Goal: Communication & Community: Answer question/provide support

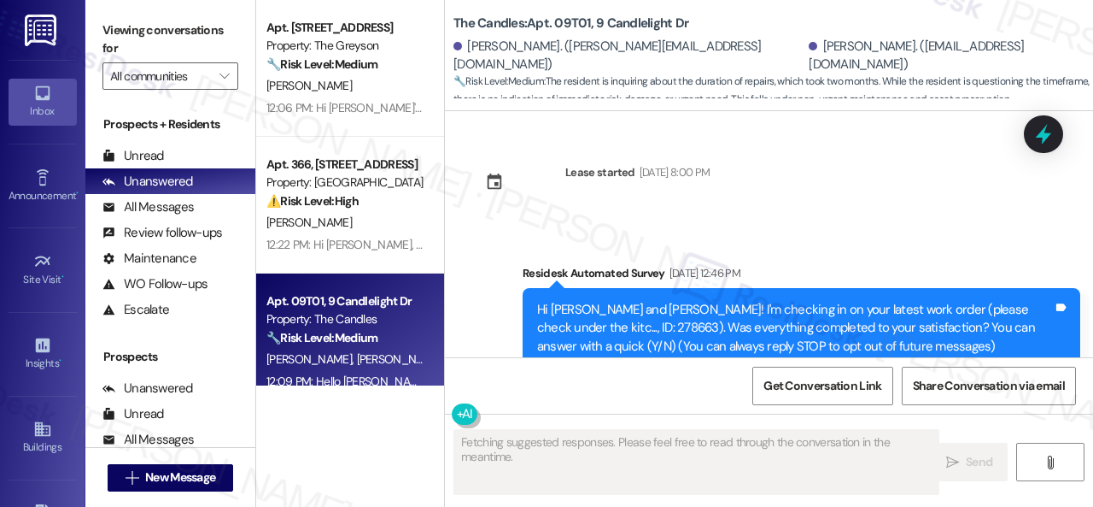
scroll to position [5547, 0]
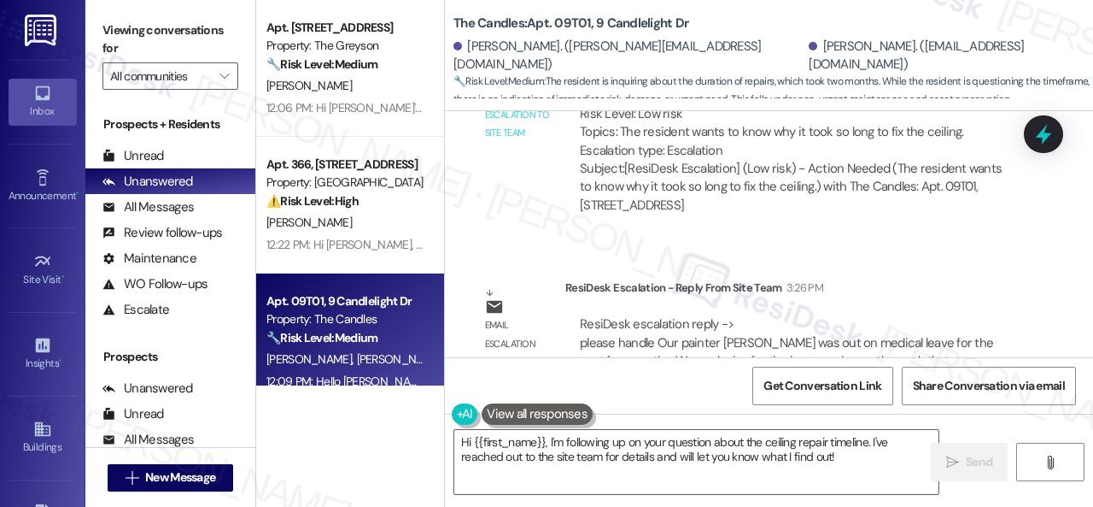
click at [706, 191] on div "Lease started May 01, 2025 at 8:00 PM Survey, sent via SMS Residesk Automated S…" at bounding box center [769, 234] width 648 height 246
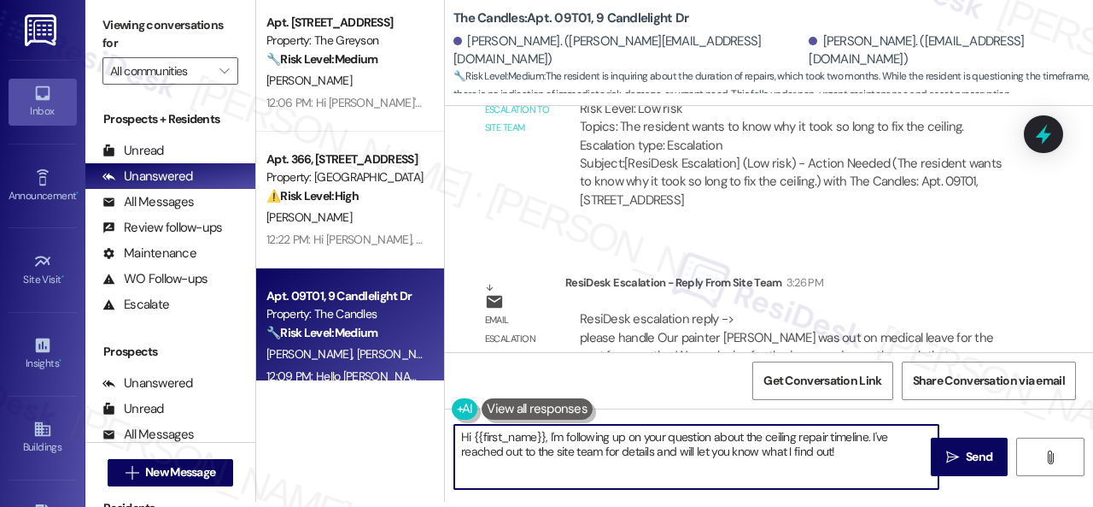
drag, startPoint x: 547, startPoint y: 437, endPoint x: 861, endPoint y: 455, distance: 314.9
click at [872, 484] on textarea "Hi {{first_name}}, I'm following up on your question about the ceiling repair t…" at bounding box center [696, 457] width 484 height 64
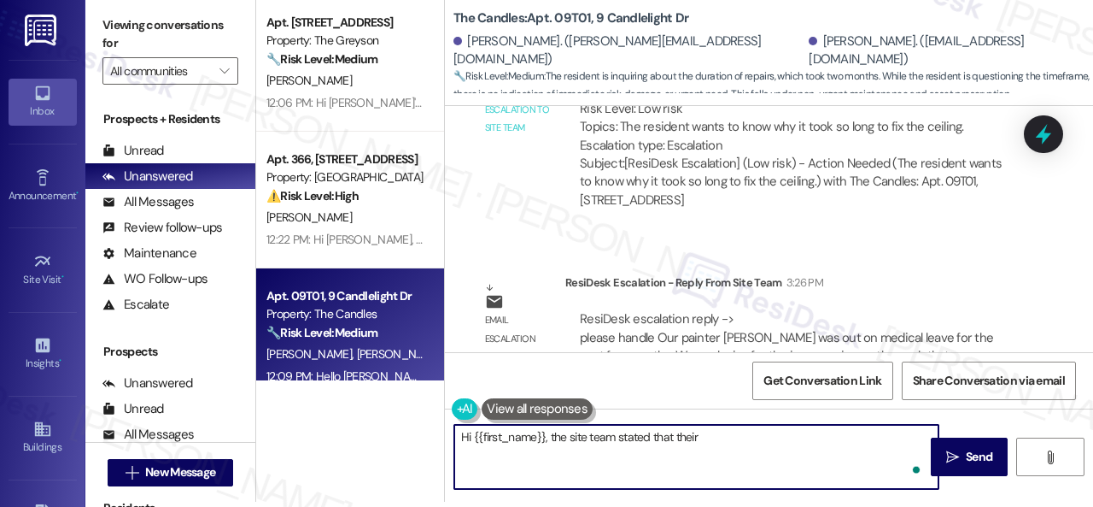
paste textarea "painter drywaller was out on medical leave for the past few months. We apologiz…"
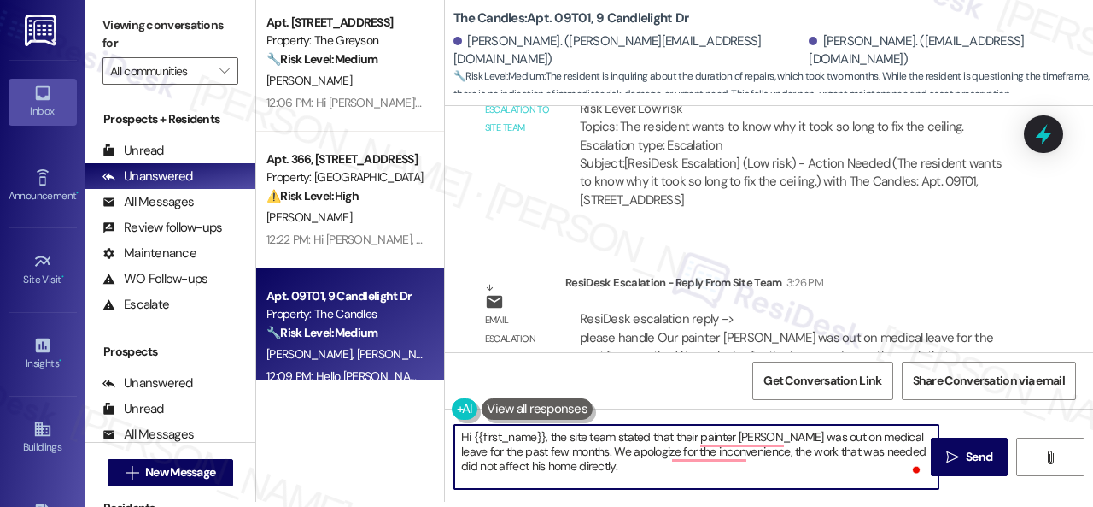
drag, startPoint x: 569, startPoint y: 452, endPoint x: 585, endPoint y: 450, distance: 16.3
click at [585, 450] on textarea "Hi {{first_name}}, the site team stated that their painter drywaller was out on…" at bounding box center [696, 457] width 484 height 64
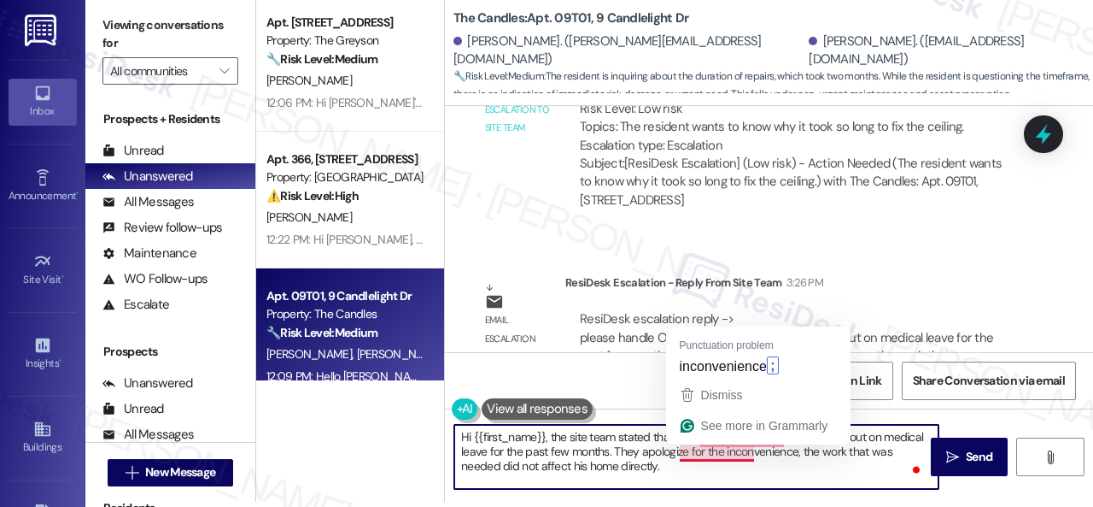
click at [699, 457] on textarea "Hi {{first_name}}, the site team stated that their painter drywaller was out on…" at bounding box center [696, 457] width 484 height 64
click at [763, 456] on textarea "Hi {{first_name}}, the site team stated that their painter drywaller was out on…" at bounding box center [696, 457] width 484 height 64
drag, startPoint x: 760, startPoint y: 455, endPoint x: 748, endPoint y: 454, distance: 12.1
click at [748, 454] on textarea "Hi {{first_name}}, the site team stated that their painter drywaller was out on…" at bounding box center [696, 457] width 484 height 64
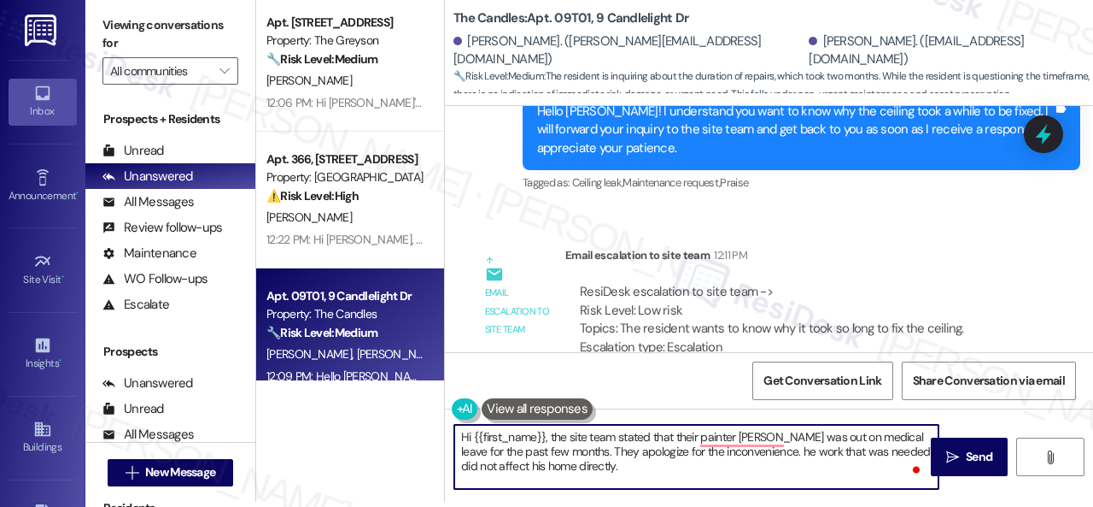
scroll to position [5291, 0]
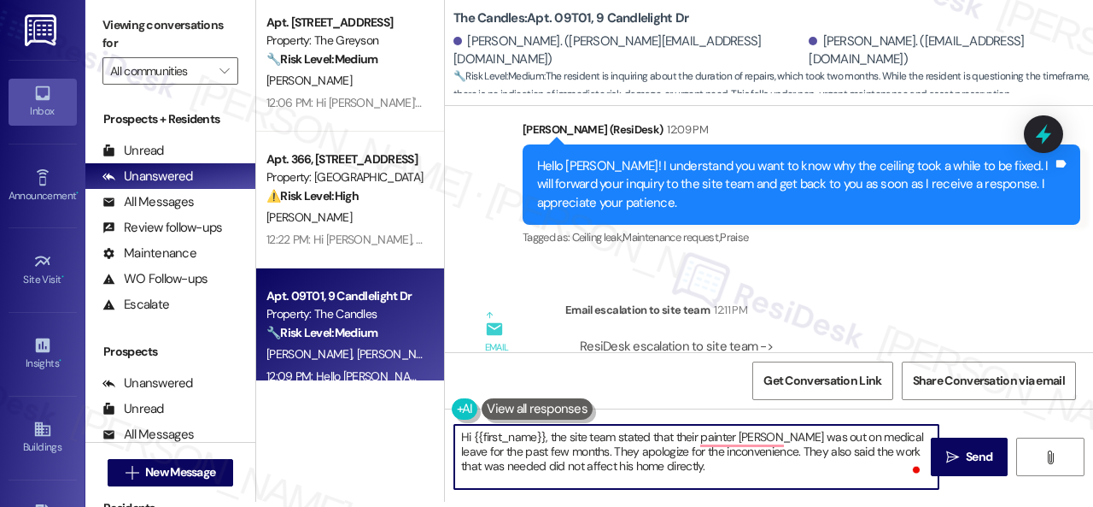
click at [576, 466] on textarea "Hi {{first_name}}, the site team stated that their painter drywaller was out on…" at bounding box center [696, 457] width 484 height 64
click at [685, 471] on textarea "Hi {{first_name}}, the site team stated that their painter drywaller was out on…" at bounding box center [696, 457] width 484 height 64
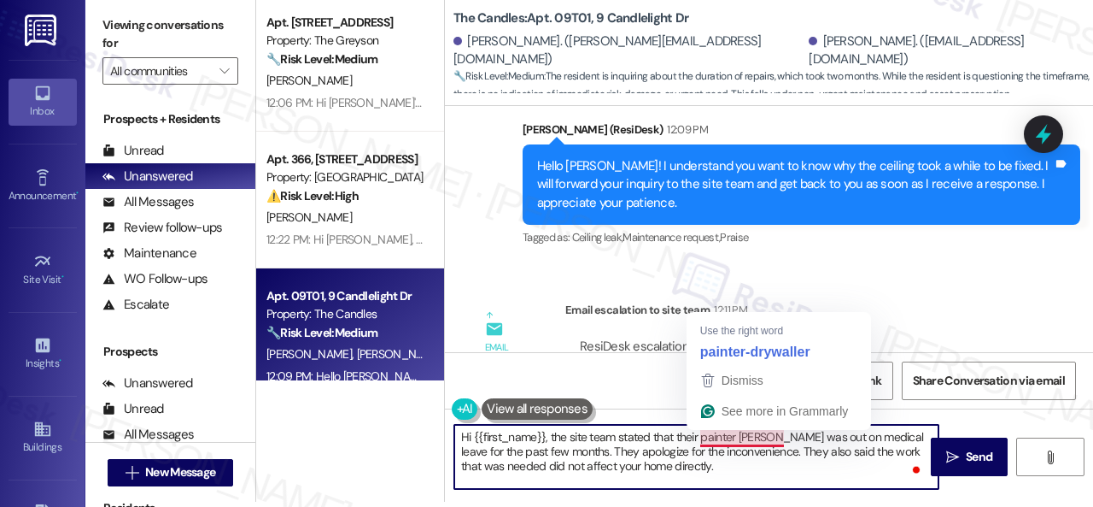
click at [723, 440] on textarea "Hi {{first_name}}, the site team stated that their painter drywaller was out on…" at bounding box center [696, 457] width 484 height 64
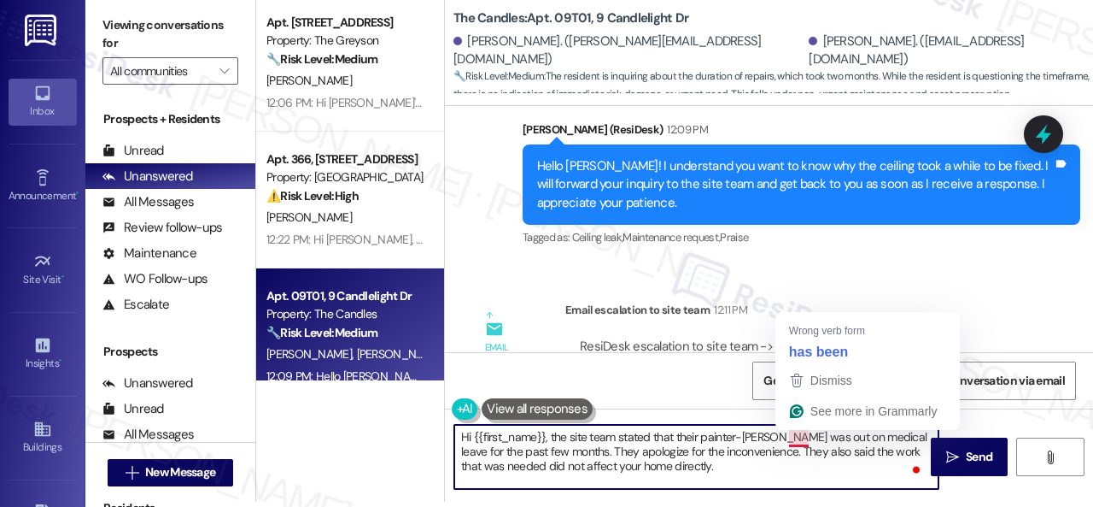
click at [800, 437] on textarea "Hi {{first_name}}, the site team stated that their painter-drywaller was out on…" at bounding box center [696, 457] width 484 height 64
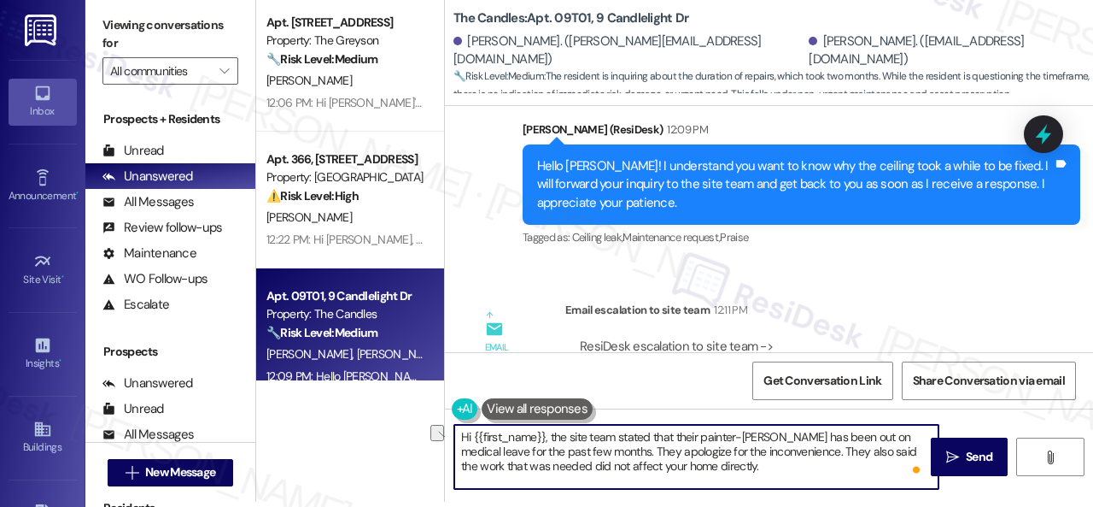
drag, startPoint x: 789, startPoint y: 440, endPoint x: 833, endPoint y: 440, distance: 43.6
click at [833, 440] on textarea "Hi {{first_name}}, the site team stated that their painter-drywaller has been o…" at bounding box center [696, 457] width 484 height 64
click at [468, 454] on textarea "Hi {{first_name}}, the site team stated that their painter-drywaller was out on…" at bounding box center [696, 457] width 484 height 64
click at [698, 471] on textarea "Hi {{first_name}}, the site team stated that their painter-drywaller was out on…" at bounding box center [696, 457] width 484 height 64
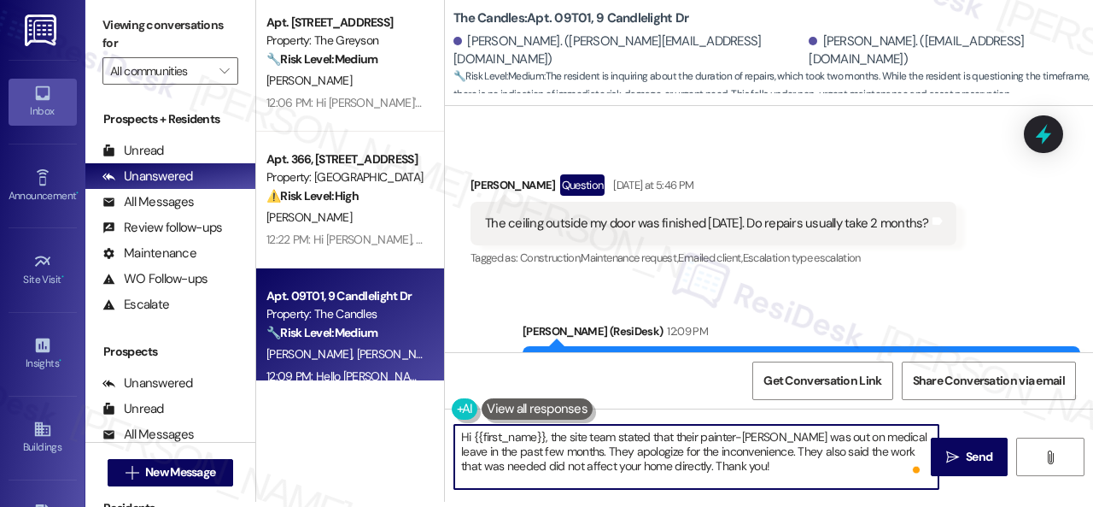
scroll to position [5206, 0]
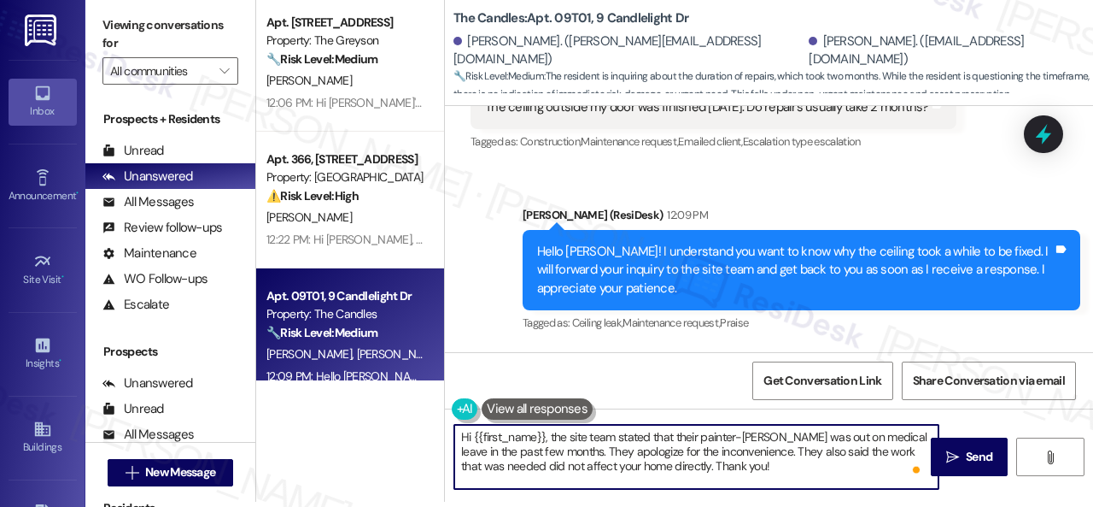
drag, startPoint x: 473, startPoint y: 437, endPoint x: 543, endPoint y: 439, distance: 70.1
click at [543, 439] on textarea "Hi {{first_name}}, the site team stated that their painter-drywaller was out on…" at bounding box center [696, 457] width 484 height 64
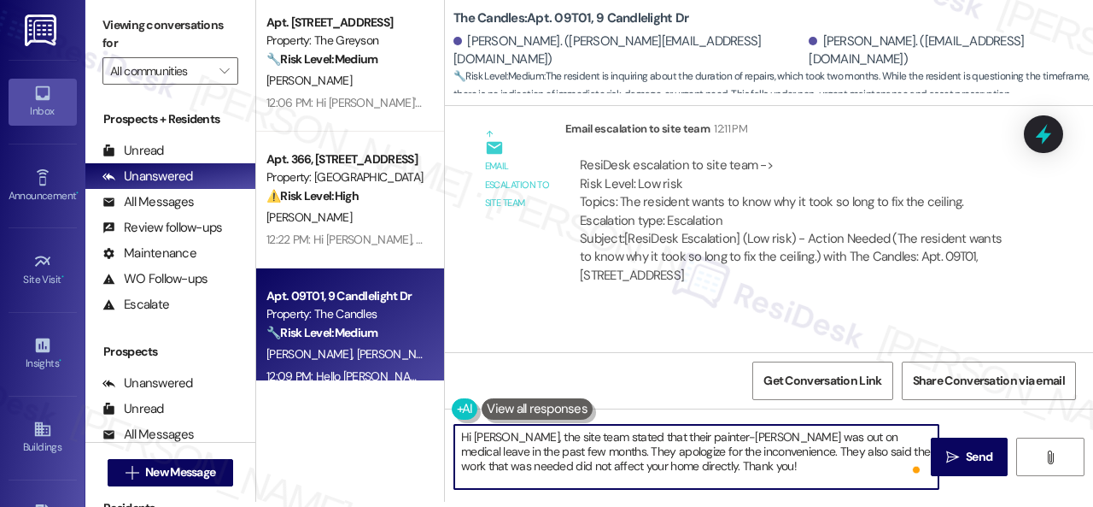
scroll to position [5547, 0]
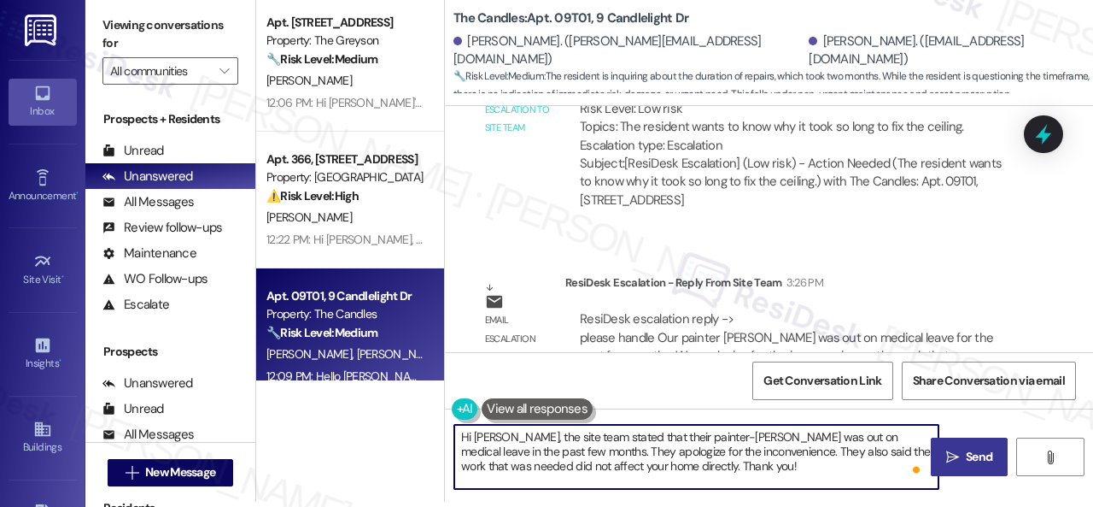
type textarea "Hi Joseph, the site team stated that their painter-drywaller was out on medical…"
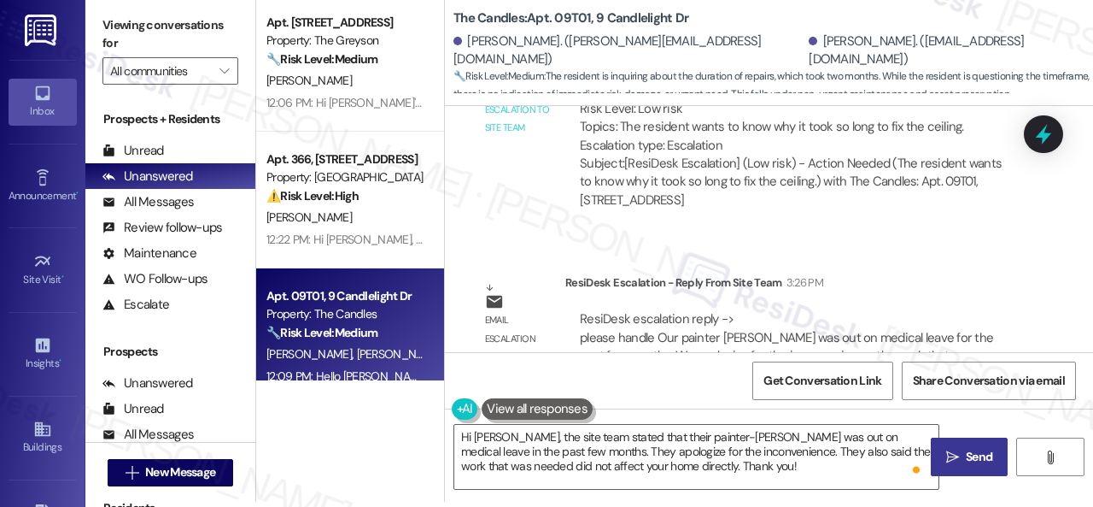
click at [953, 458] on span " Send" at bounding box center [970, 457] width 54 height 18
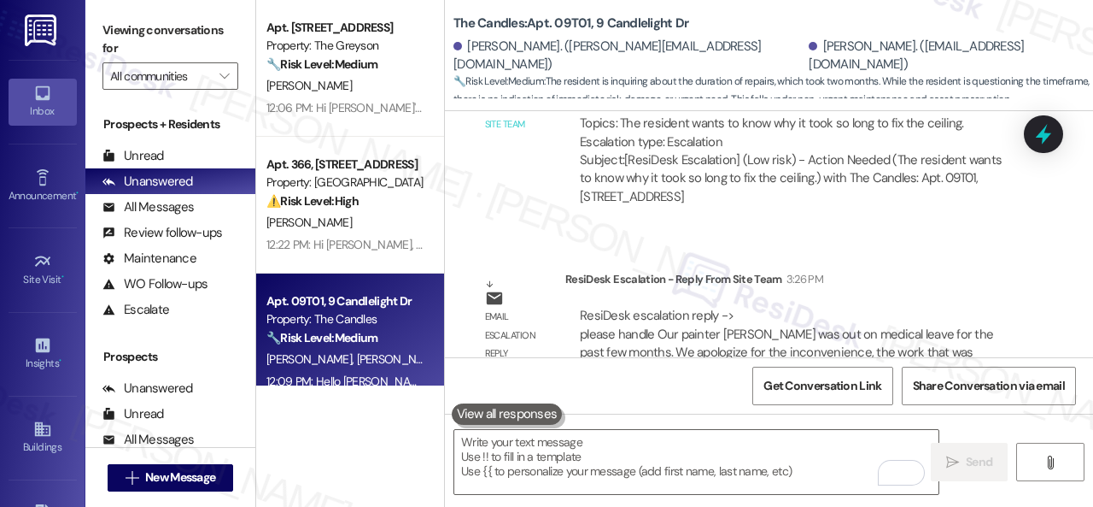
scroll to position [5703, 0]
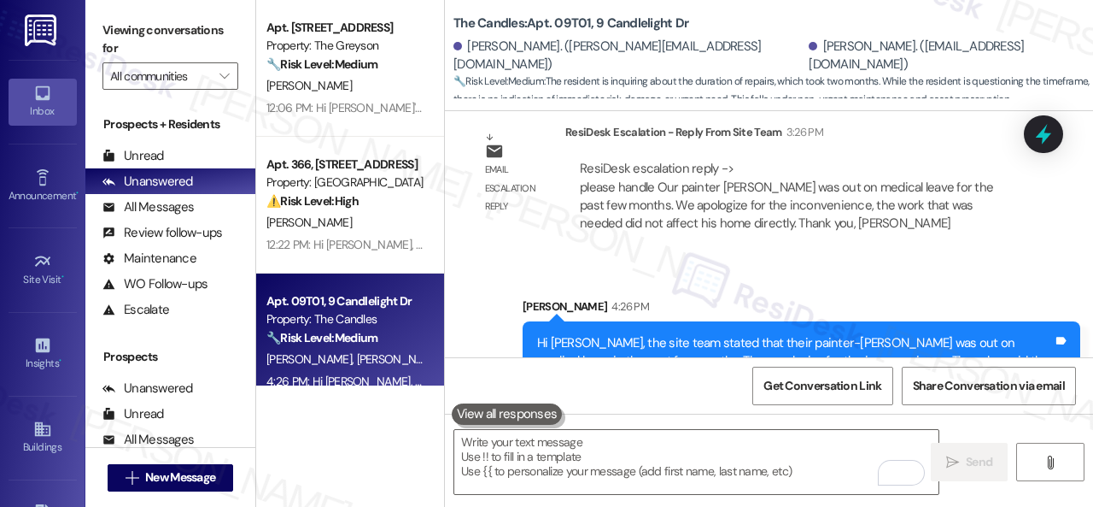
click at [755, 259] on div "Sent via SMS Sarah 4:26 PM Hi Joseph, the site team stated that their painter-d…" at bounding box center [769, 336] width 648 height 155
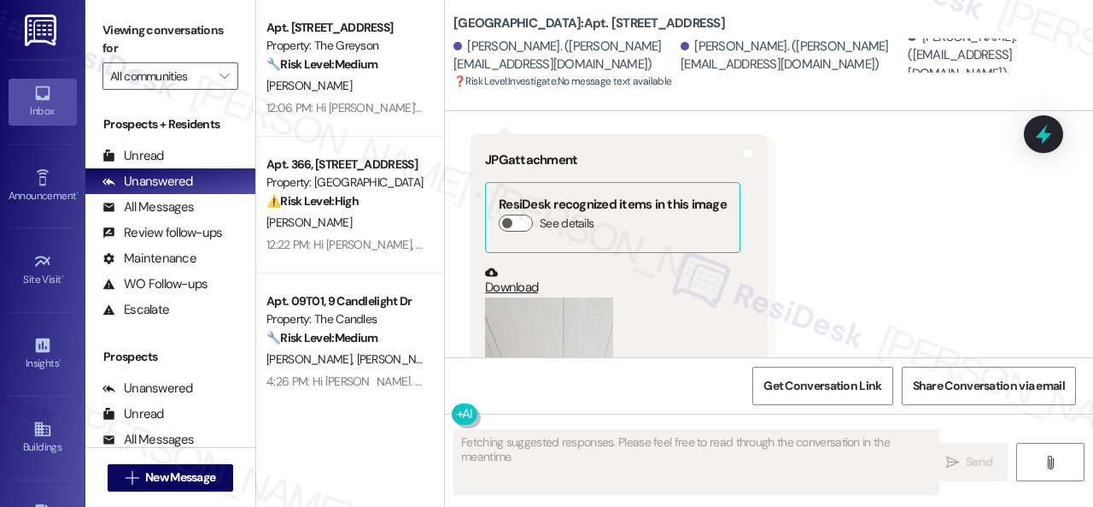
scroll to position [3217, 0]
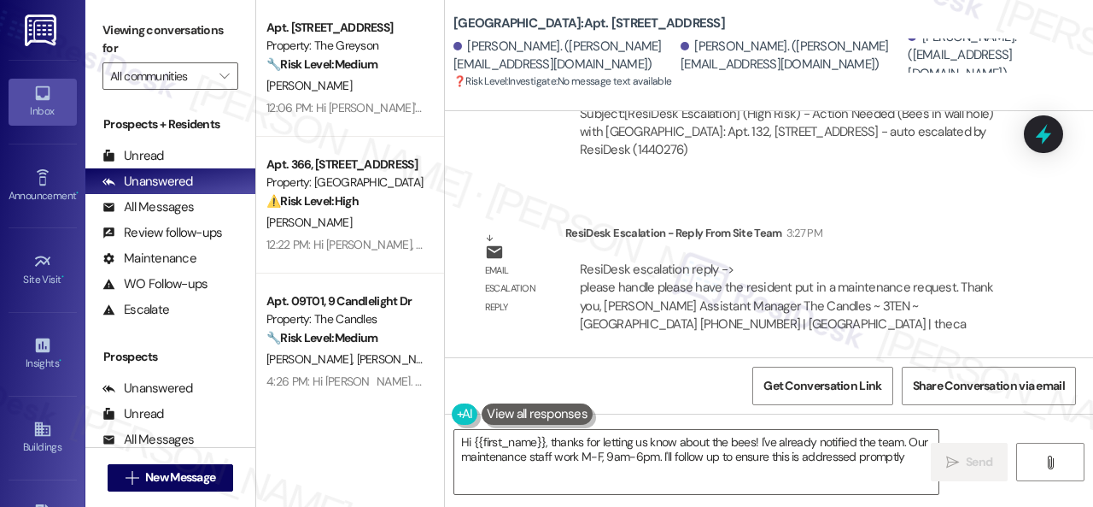
type textarea "Hi {{first_name}}, thanks for letting us know about the bees! I've already noti…"
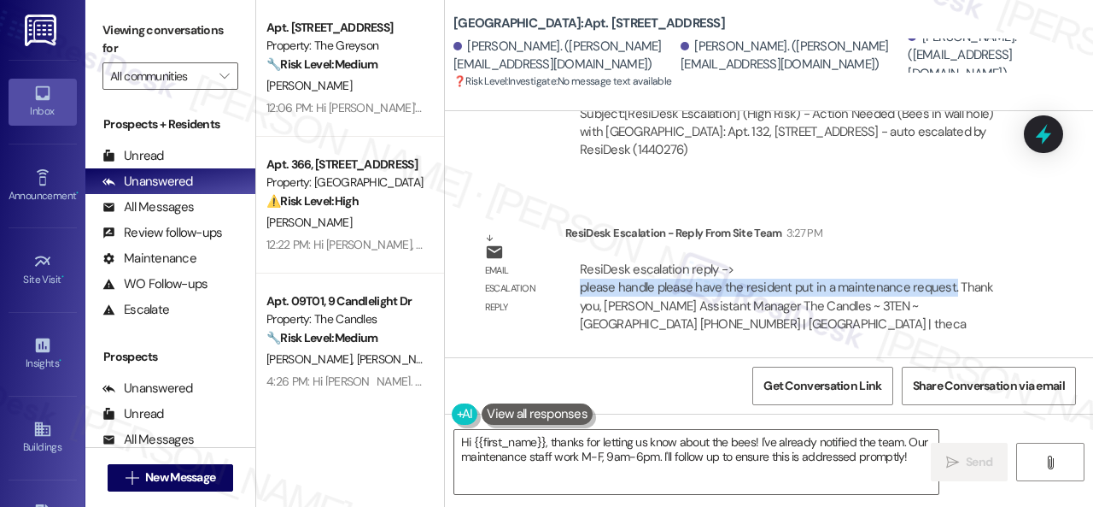
drag, startPoint x: 948, startPoint y: 285, endPoint x: 581, endPoint y: 288, distance: 367.3
click at [581, 288] on div "ResiDesk escalation reply -> please handle please have the resident put in a ma…" at bounding box center [787, 297] width 414 height 72
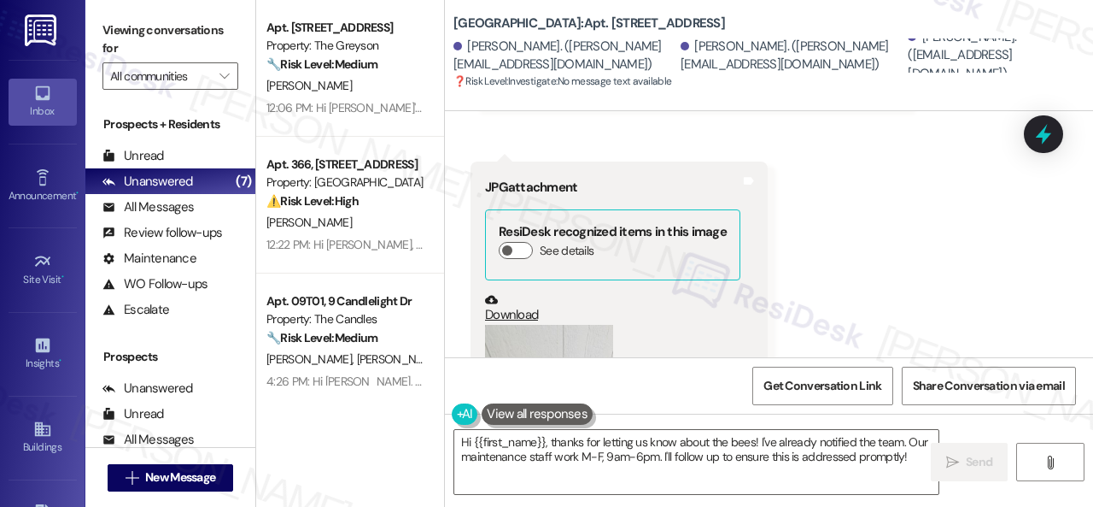
scroll to position [2619, 0]
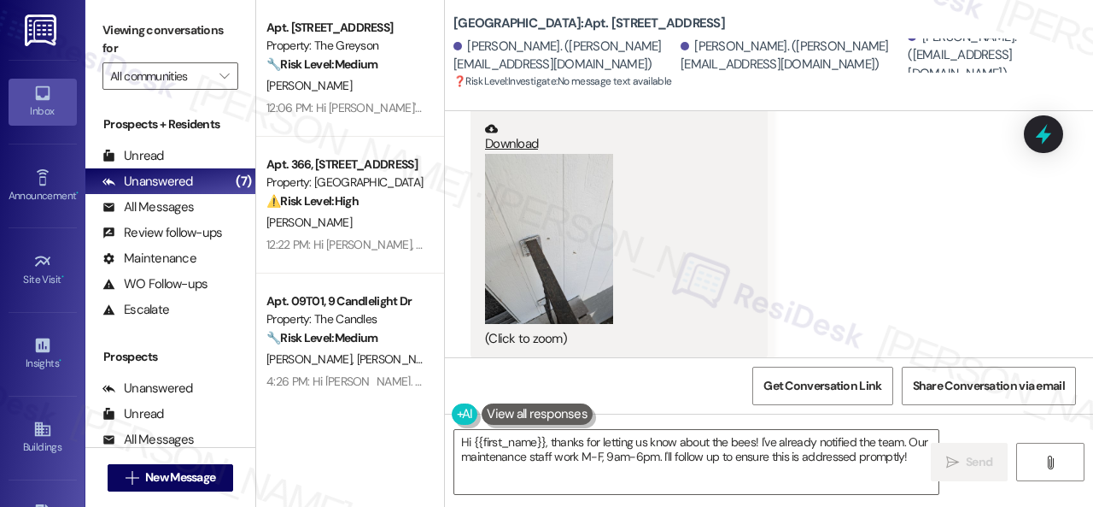
click at [542, 238] on button "Zoom image" at bounding box center [549, 239] width 128 height 171
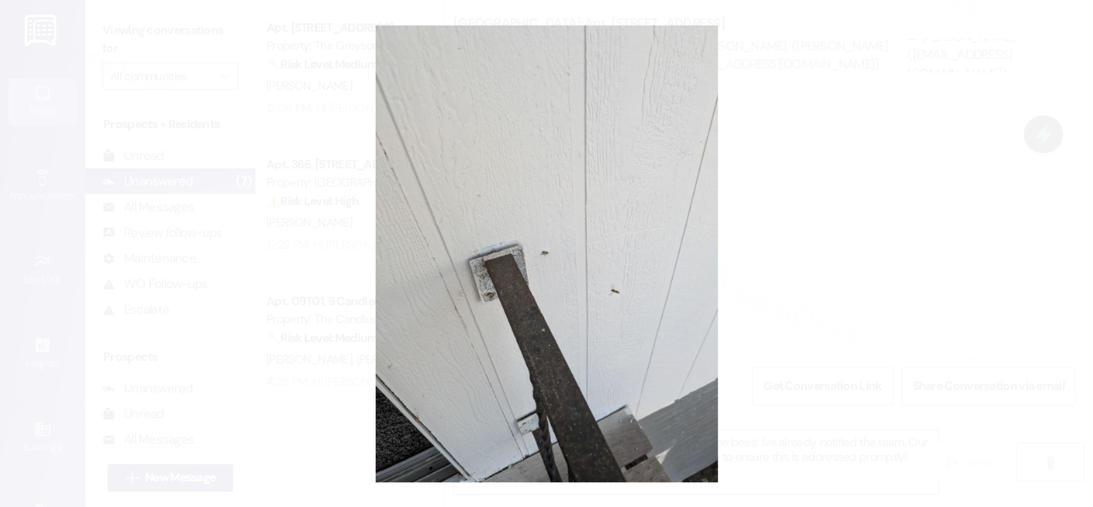
click at [607, 232] on button "Unzoom image" at bounding box center [546, 253] width 1093 height 507
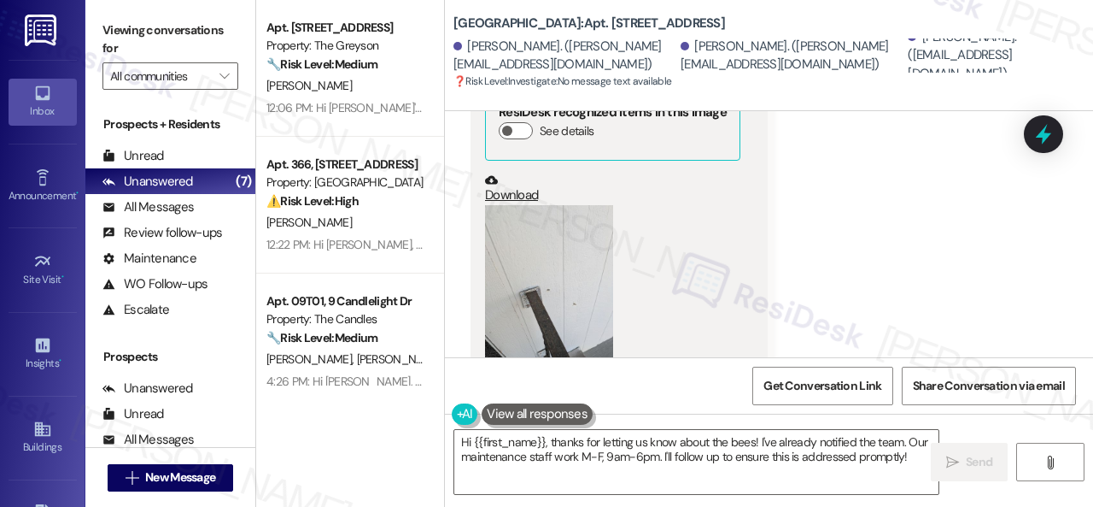
scroll to position [2705, 0]
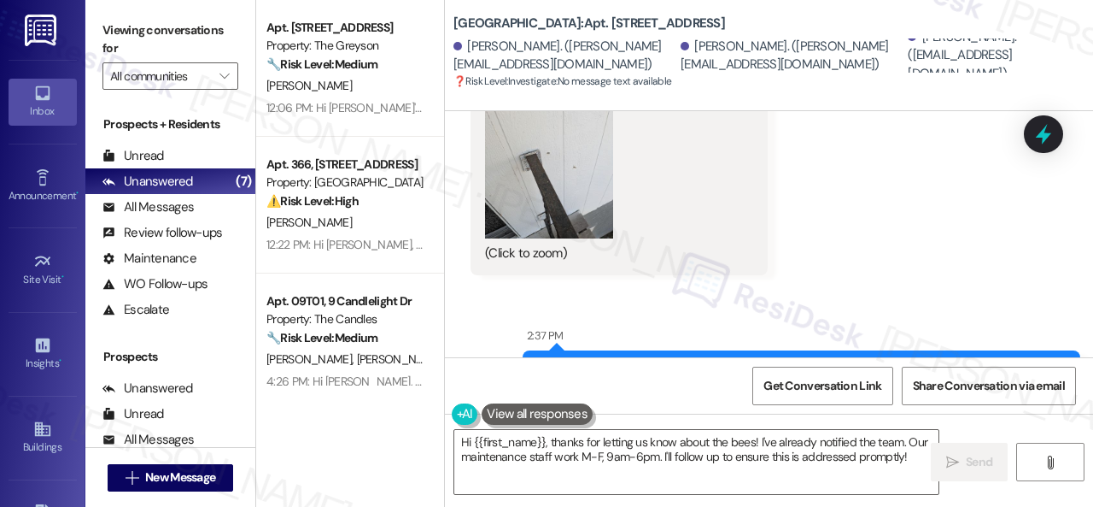
click at [554, 182] on button "Zoom image" at bounding box center [549, 153] width 128 height 171
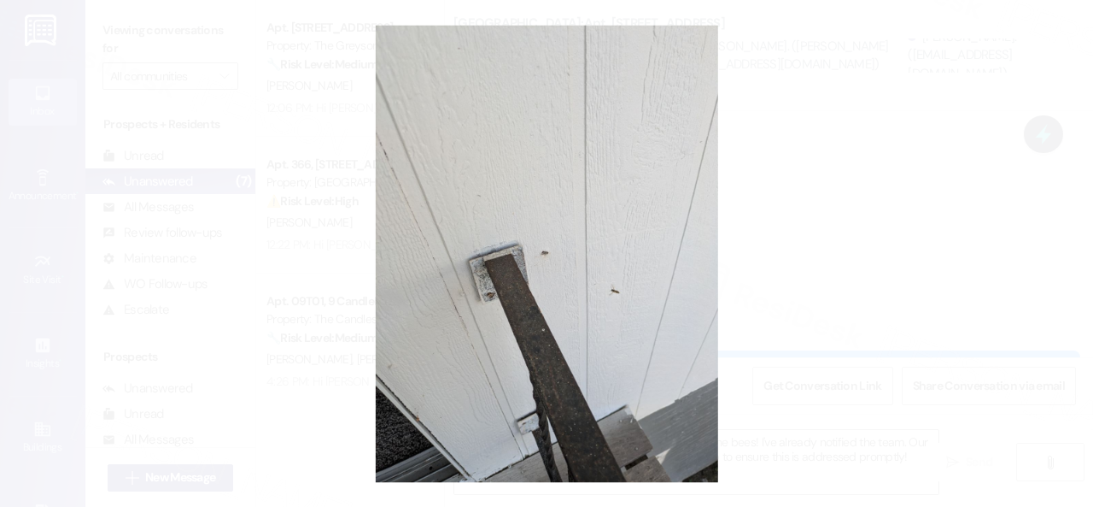
click at [615, 224] on button "Unzoom image" at bounding box center [546, 253] width 1093 height 507
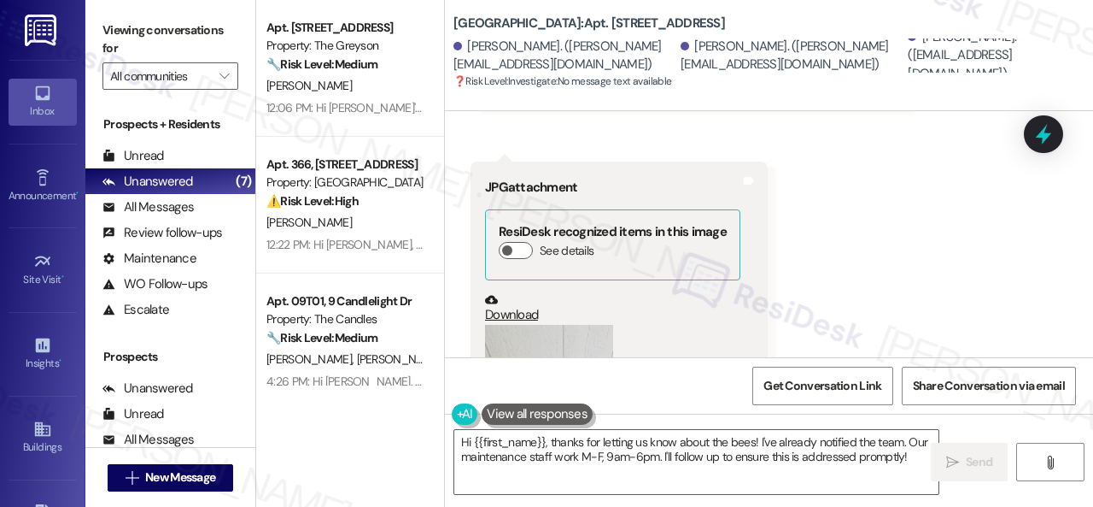
scroll to position [3046, 0]
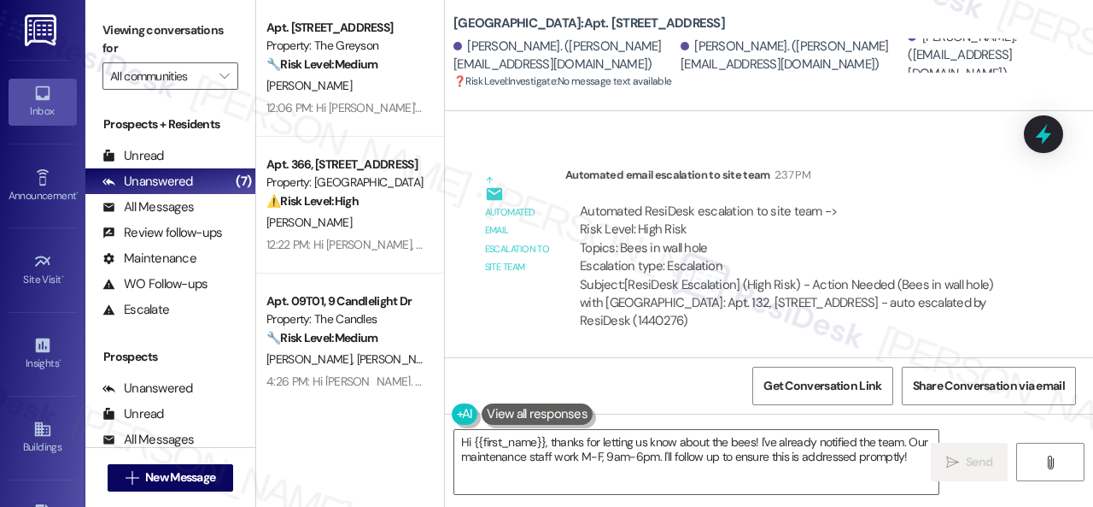
click at [502, 332] on div "Automated email escalation to site team Automated email escalation to site team…" at bounding box center [749, 254] width 583 height 203
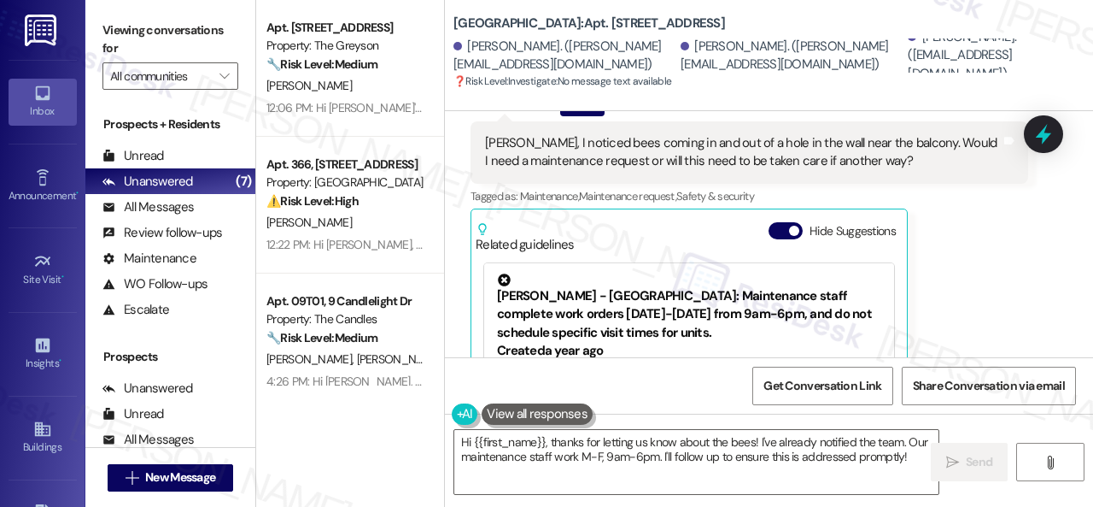
scroll to position [2021, 0]
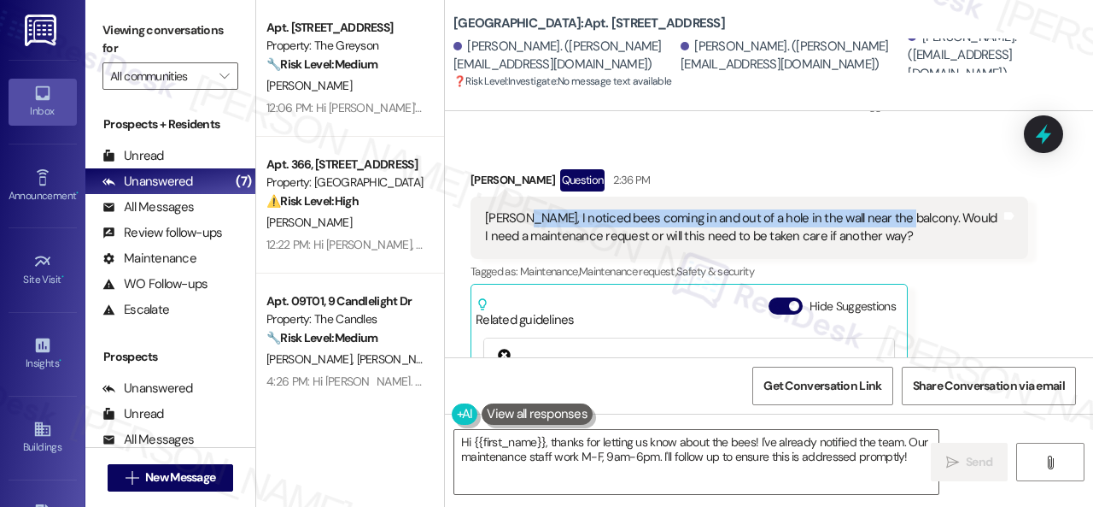
drag, startPoint x: 519, startPoint y: 214, endPoint x: 889, endPoint y: 214, distance: 369.9
click at [889, 214] on div "Sarah, I noticed bees coming in and out of a hole in the wall near the balcony.…" at bounding box center [743, 227] width 516 height 37
copy div "I noticed bees coming in and out of a hole in the wall near the balcony."
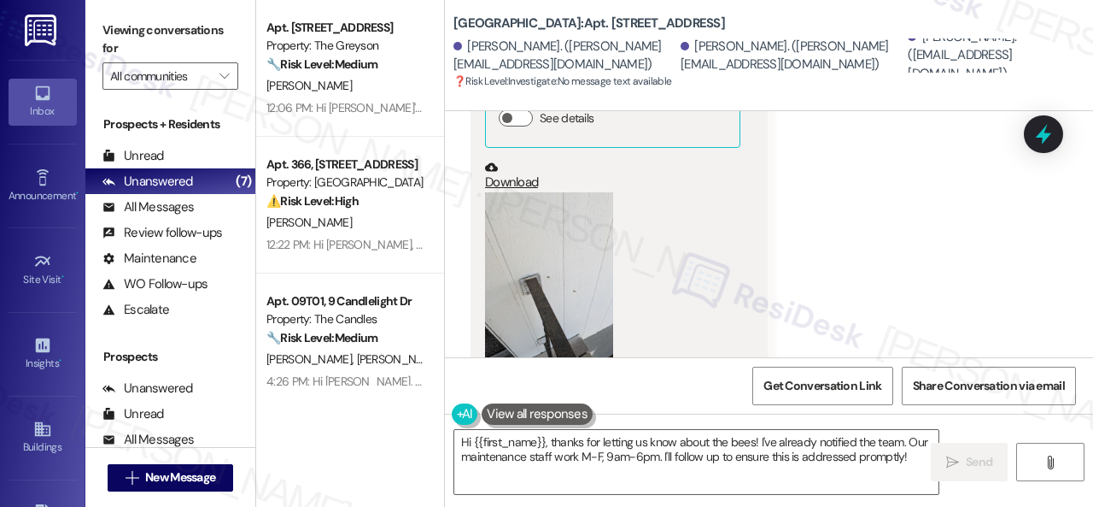
scroll to position [2619, 0]
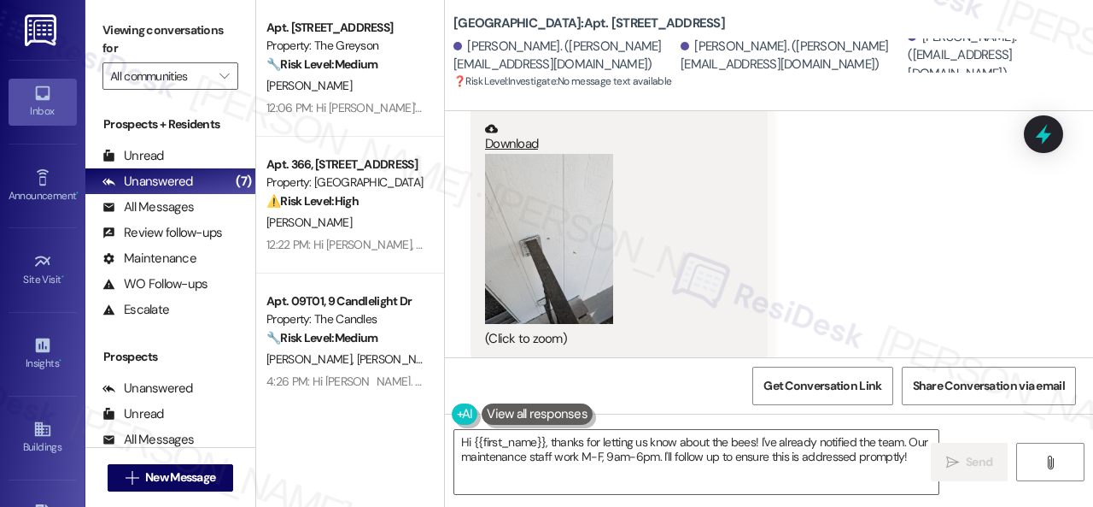
click at [575, 274] on button "Zoom image" at bounding box center [549, 239] width 128 height 171
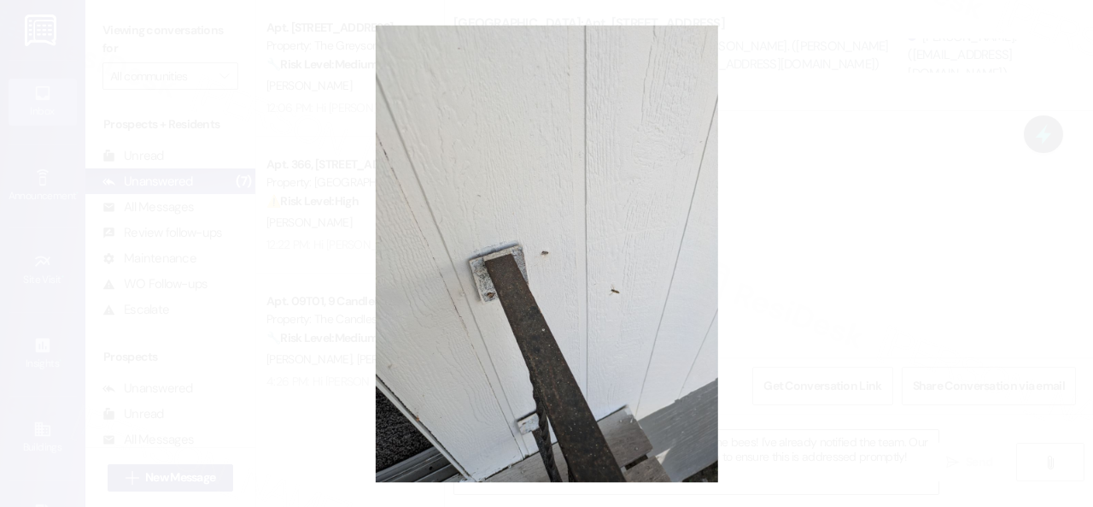
click at [666, 302] on button "Unzoom image" at bounding box center [546, 253] width 1093 height 507
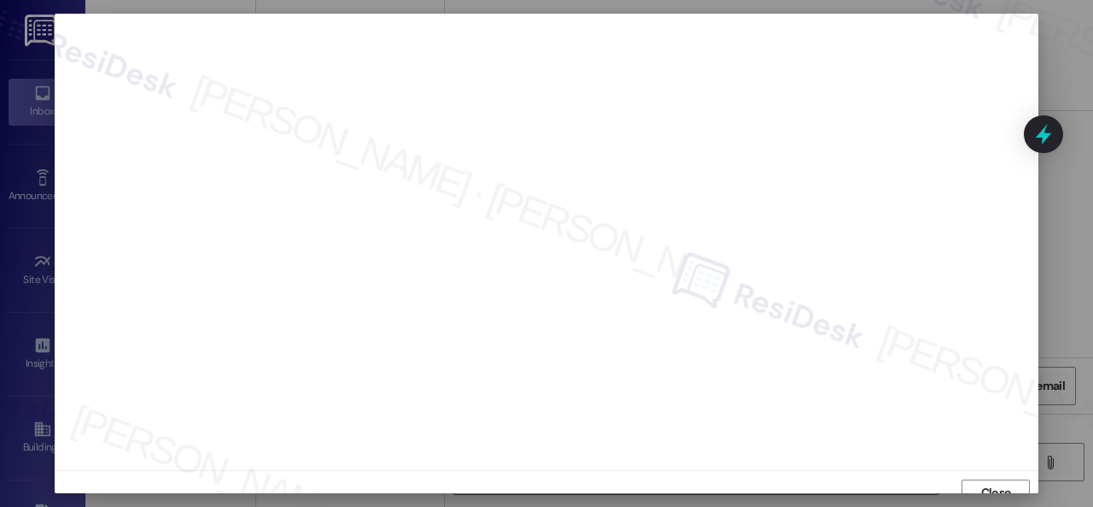
scroll to position [21, 0]
click at [993, 464] on span "Close" at bounding box center [997, 471] width 30 height 18
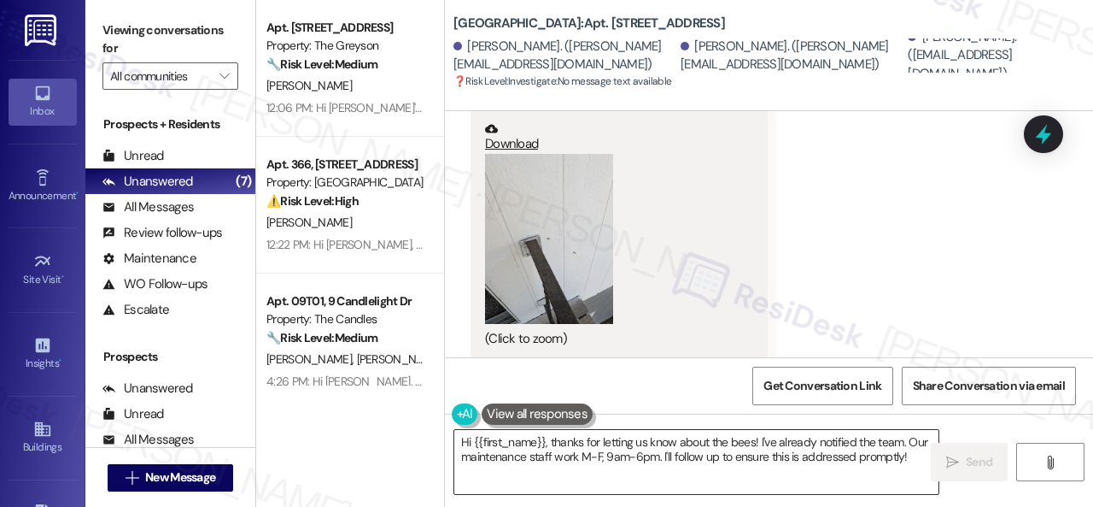
click at [774, 455] on textarea "Hi {{first_name}}, thanks for letting us know about the bees! I've already noti…" at bounding box center [696, 462] width 484 height 64
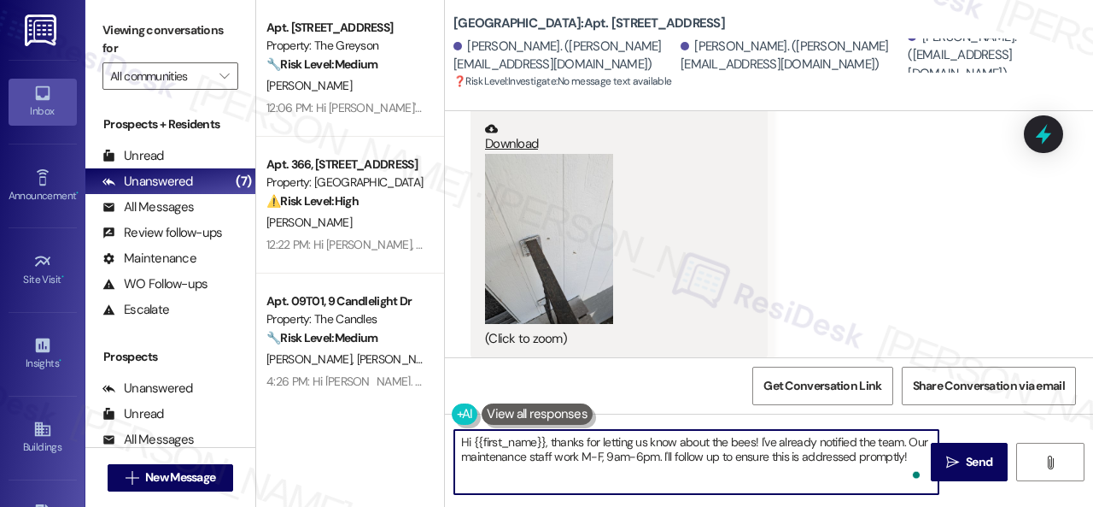
drag, startPoint x: 757, startPoint y: 442, endPoint x: 906, endPoint y: 466, distance: 151.4
click at [906, 466] on textarea "Hi {{first_name}}, thanks for letting us know about the bees! I've already noti…" at bounding box center [696, 462] width 484 height 64
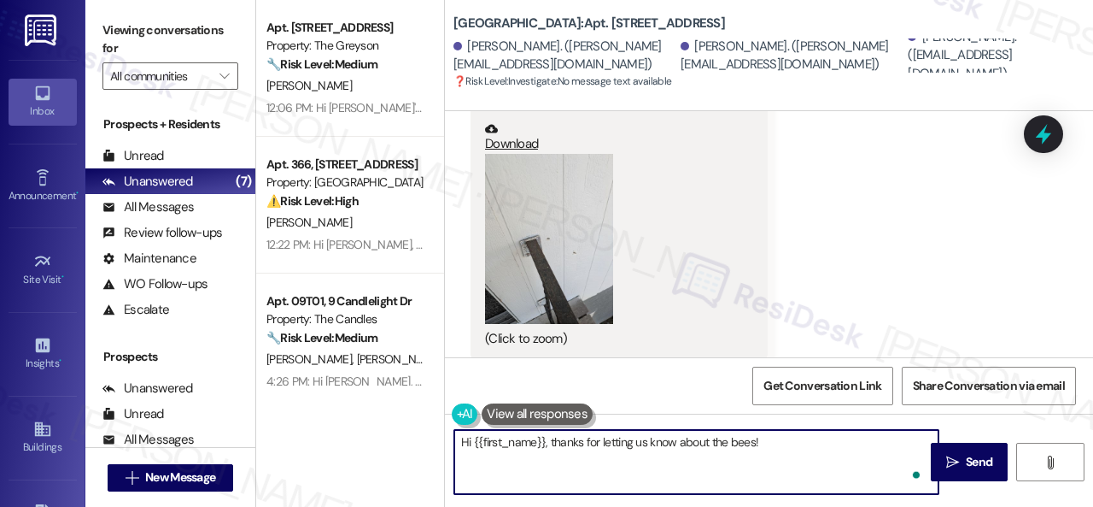
paste textarea "I've submitted a work order on your behalf and notified the site team. Please n…"
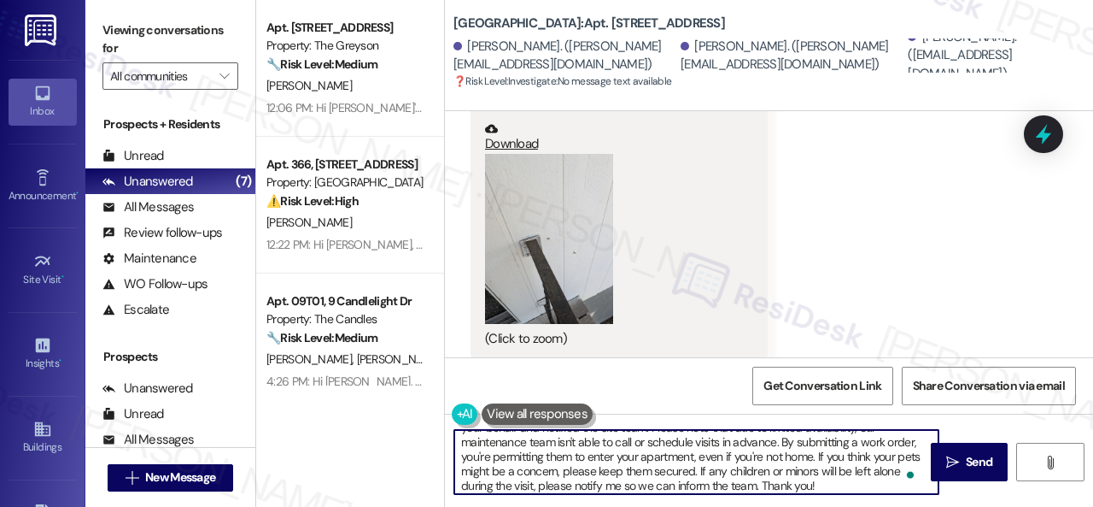
scroll to position [0, 0]
drag, startPoint x: 472, startPoint y: 442, endPoint x: 543, endPoint y: 438, distance: 71.0
click at [543, 438] on textarea "Hi {{first_name}}, thanks for letting us know about the bees! I've submitted a …" at bounding box center [696, 462] width 484 height 64
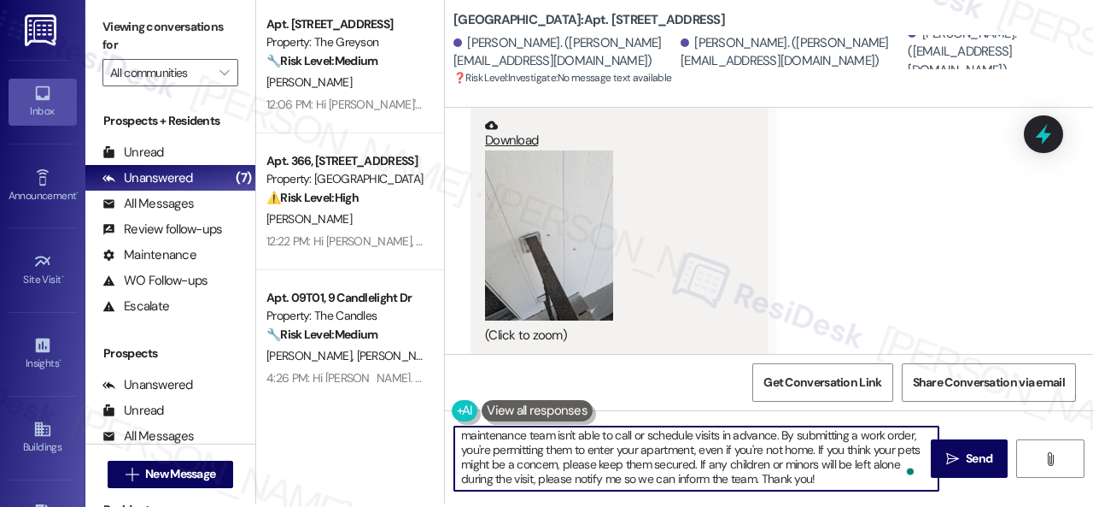
scroll to position [5, 0]
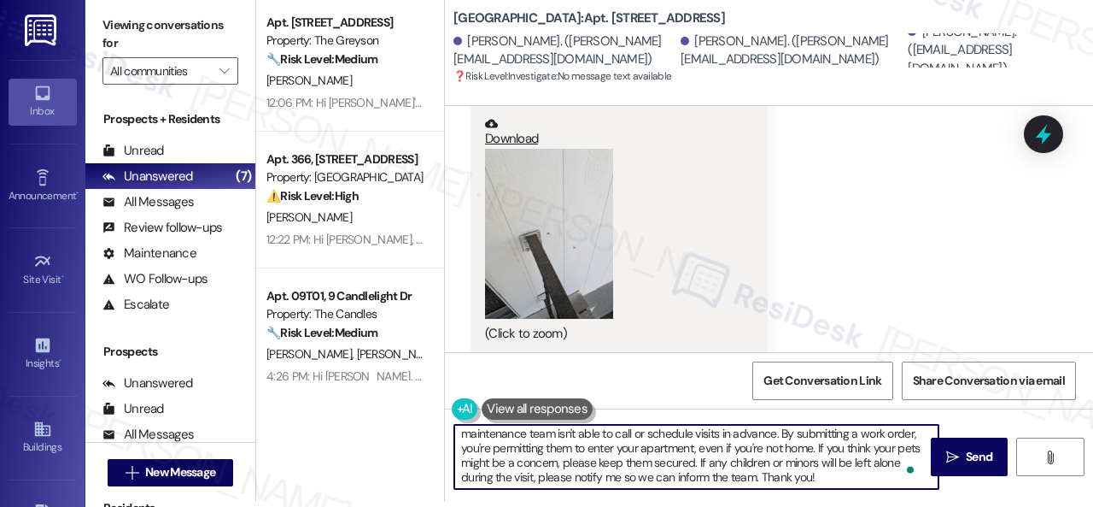
click at [842, 478] on textarea "Hi Matthew, thanks for letting us know about the bees! I've submitted a work or…" at bounding box center [696, 457] width 484 height 64
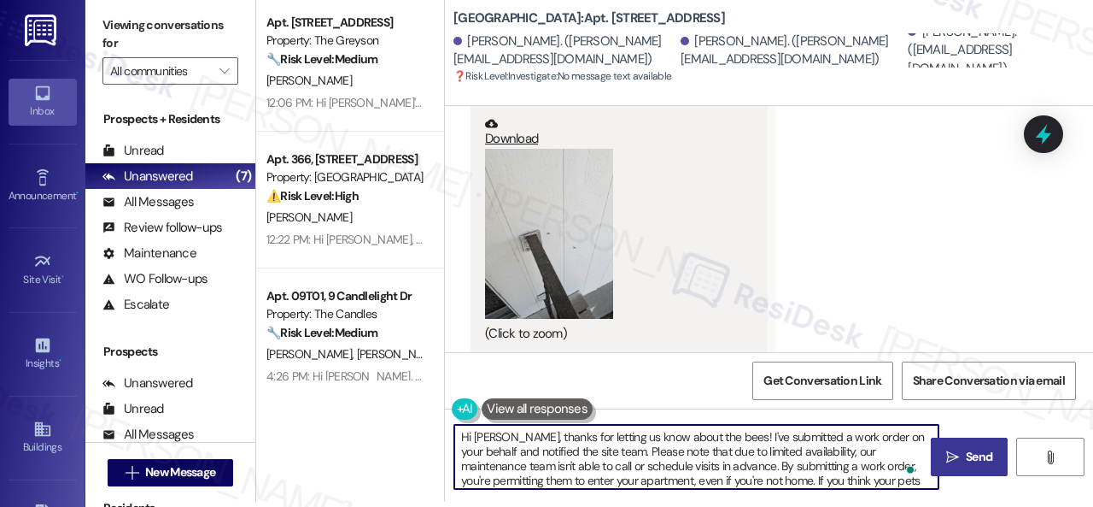
type textarea "Hi Matthew, thanks for letting us know about the bees! I've submitted a work or…"
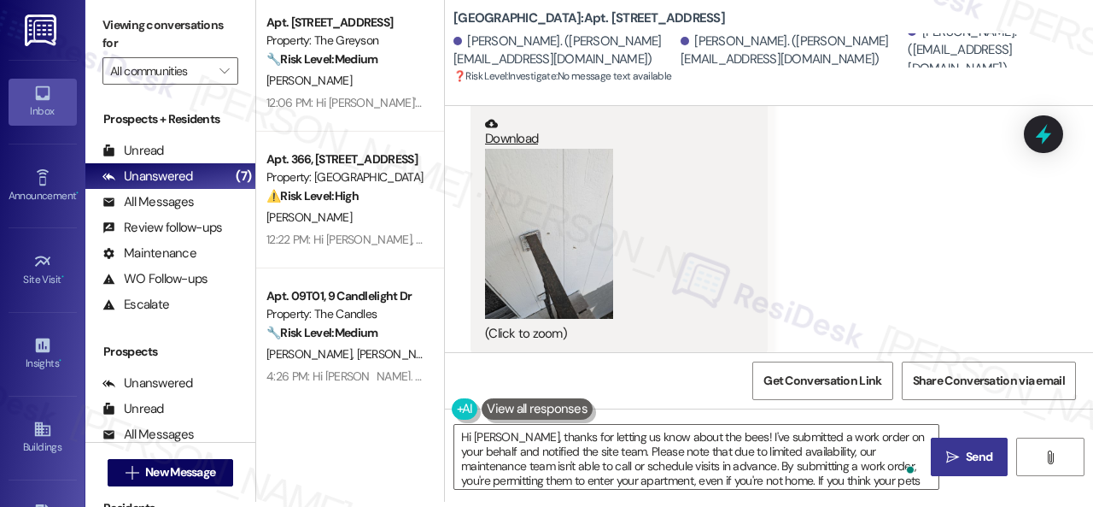
click at [966, 464] on span "Send" at bounding box center [979, 457] width 26 height 18
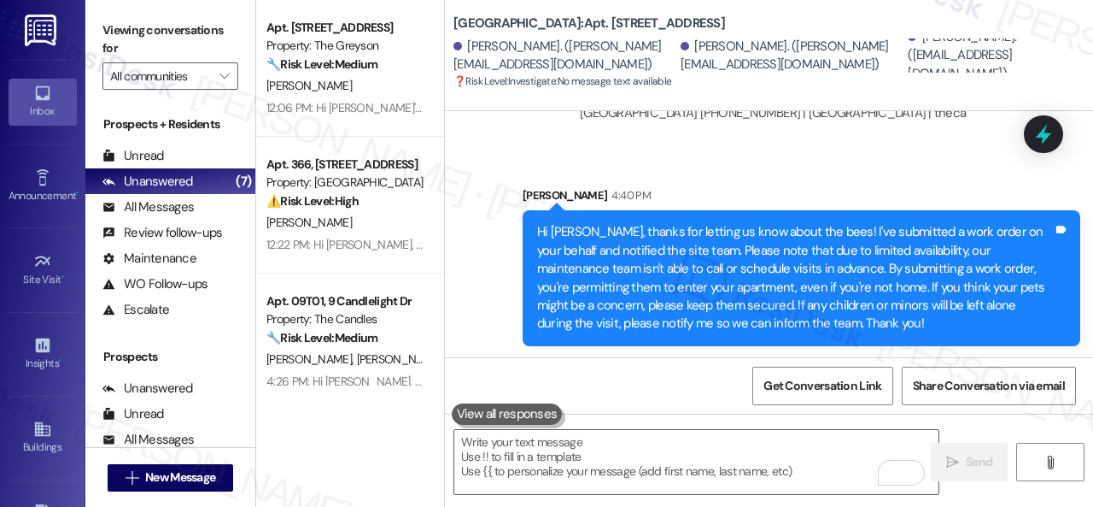
scroll to position [5, 0]
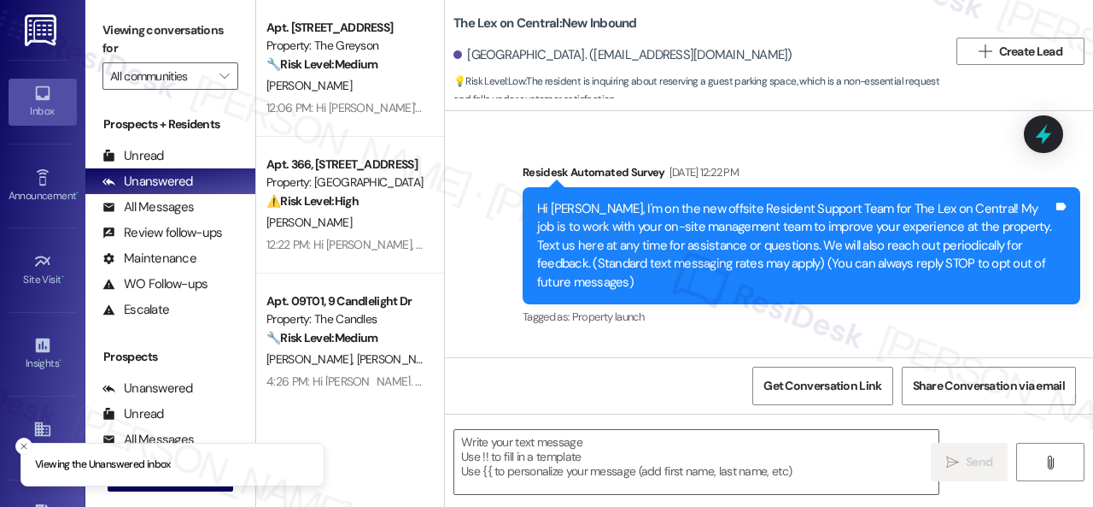
type textarea "Fetching suggested responses. Please feel free to read through the conversation…"
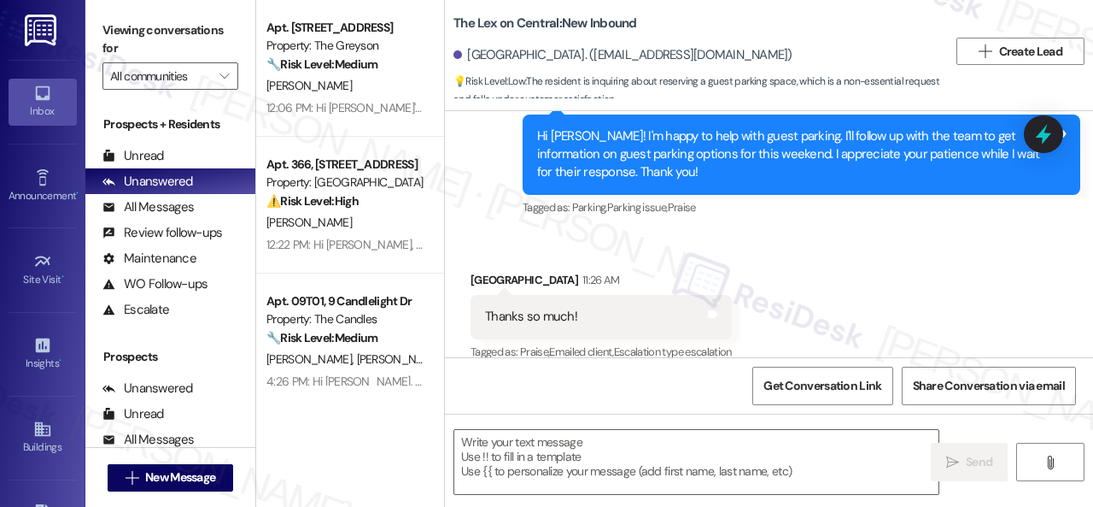
scroll to position [887, 0]
click at [536, 450] on textarea at bounding box center [696, 462] width 484 height 64
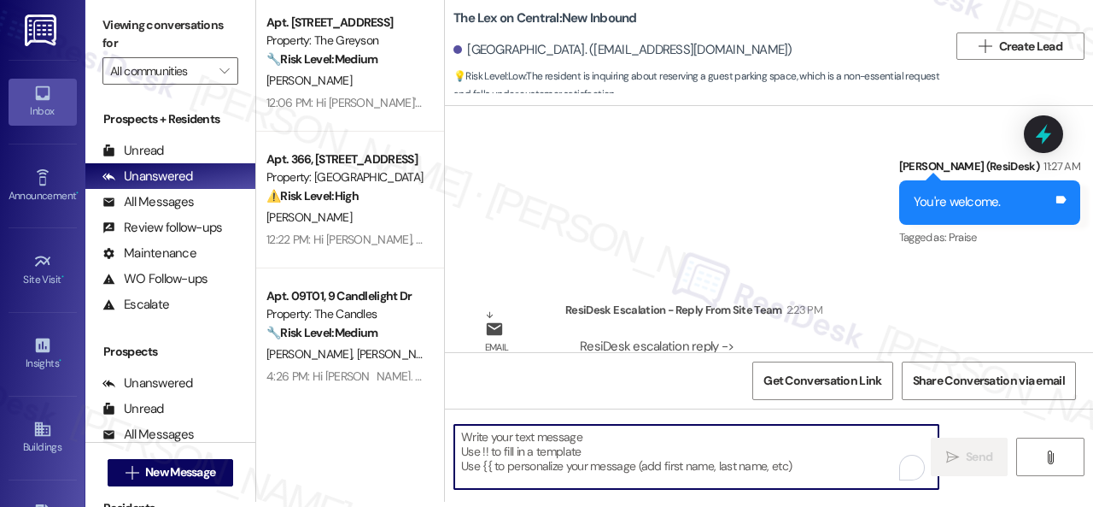
scroll to position [1417, 0]
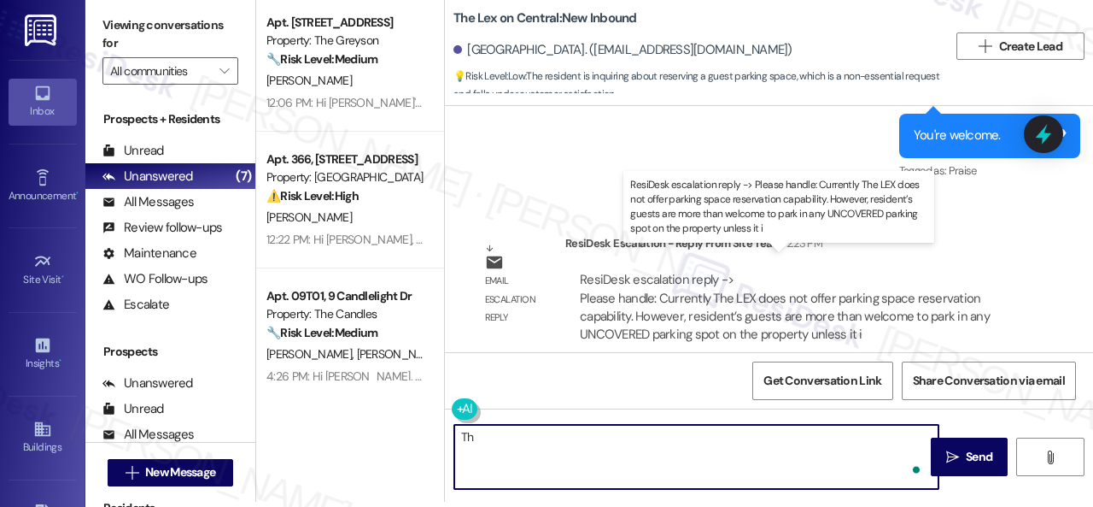
type textarea "T"
paste textarea "LEX does not offer parking space reservation capability. However, resident's gu…"
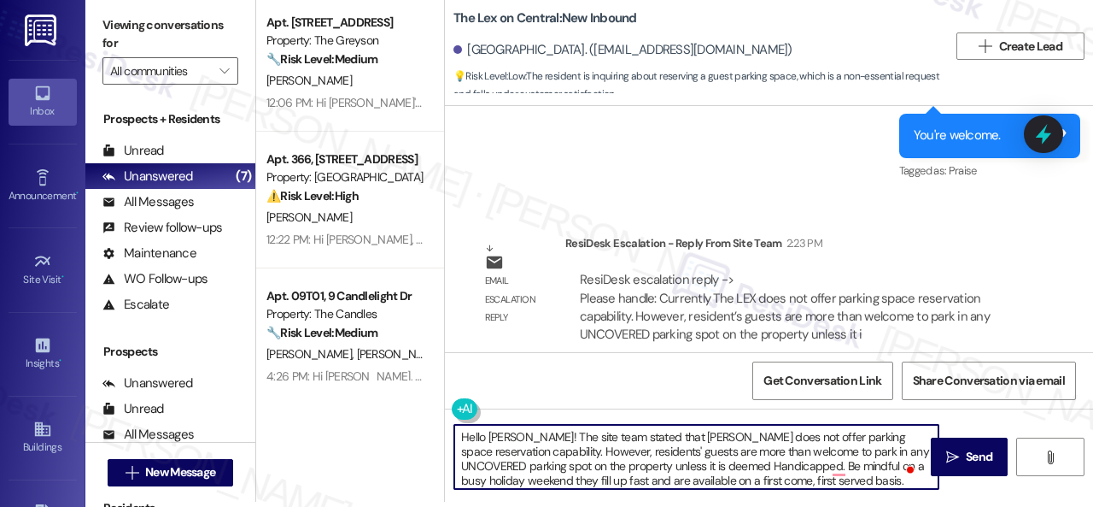
scroll to position [14, 0]
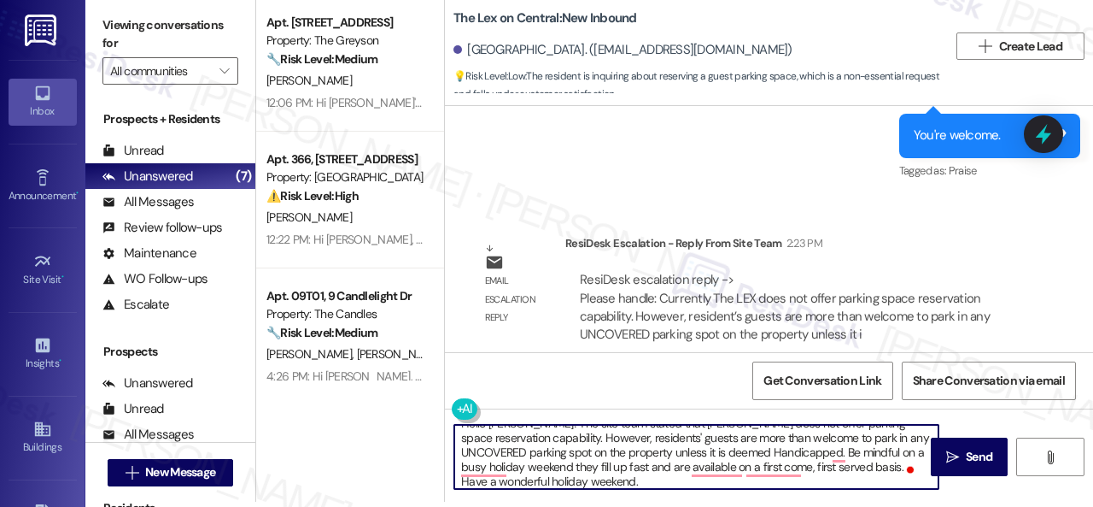
click at [562, 437] on textarea "Hello Madison! The site team stated that LEX does not offer parking space reser…" at bounding box center [696, 457] width 484 height 64
click at [560, 437] on textarea "Hello Madison! The site team stated that LEX does not offer parking space reser…" at bounding box center [696, 457] width 484 height 64
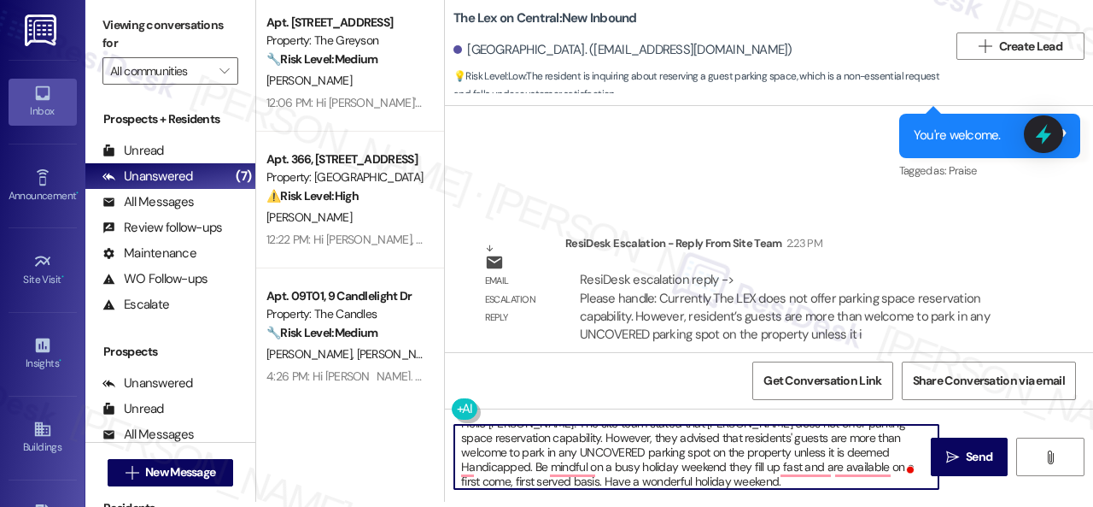
drag, startPoint x: 865, startPoint y: 448, endPoint x: 875, endPoint y: 445, distance: 10.8
click at [875, 445] on textarea "Hello Madison! The site team stated that LEX does not offer parking space reser…" at bounding box center [696, 457] width 484 height 64
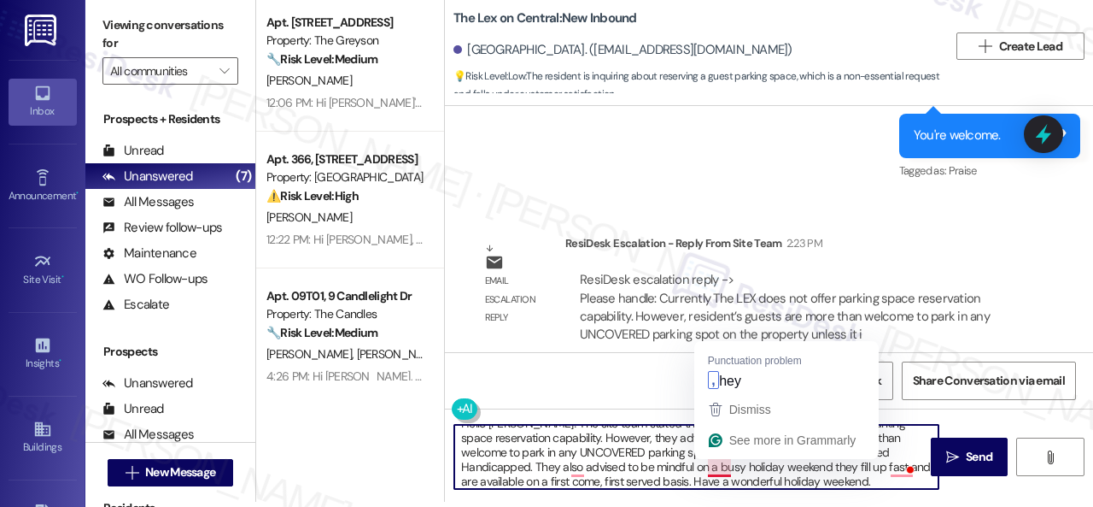
click at [707, 471] on textarea "Hello Madison! The site team stated that LEX does not offer parking space reser…" at bounding box center [696, 457] width 484 height 64
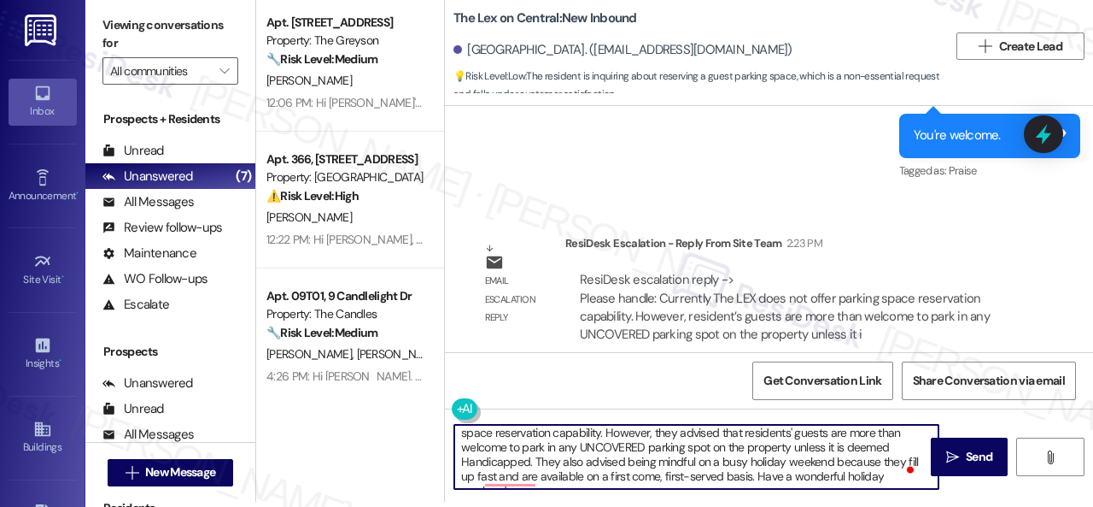
scroll to position [19, 0]
click at [509, 477] on textarea "Hello Madison! The site team stated that LEX does not offer parking space reser…" at bounding box center [696, 457] width 484 height 64
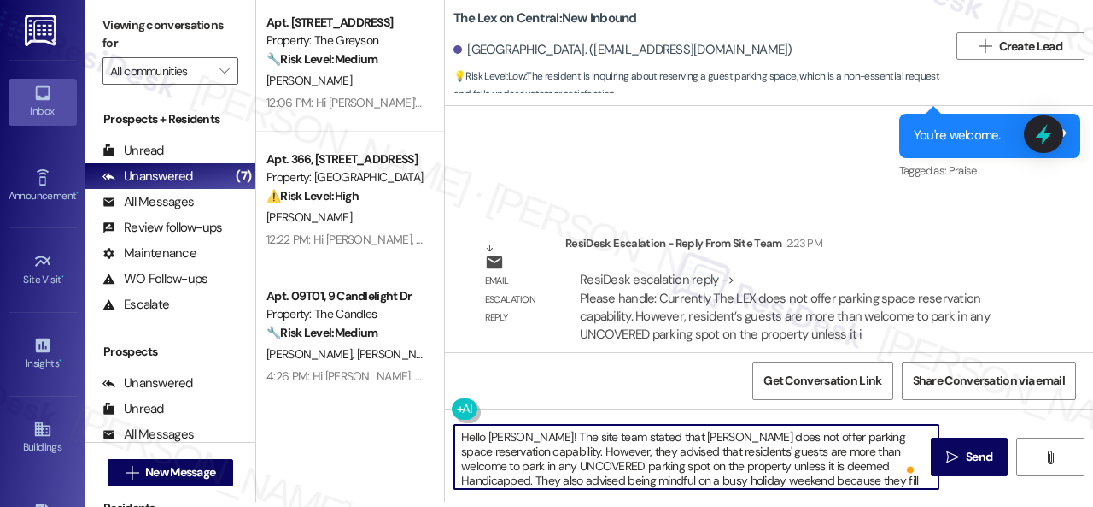
scroll to position [0, 0]
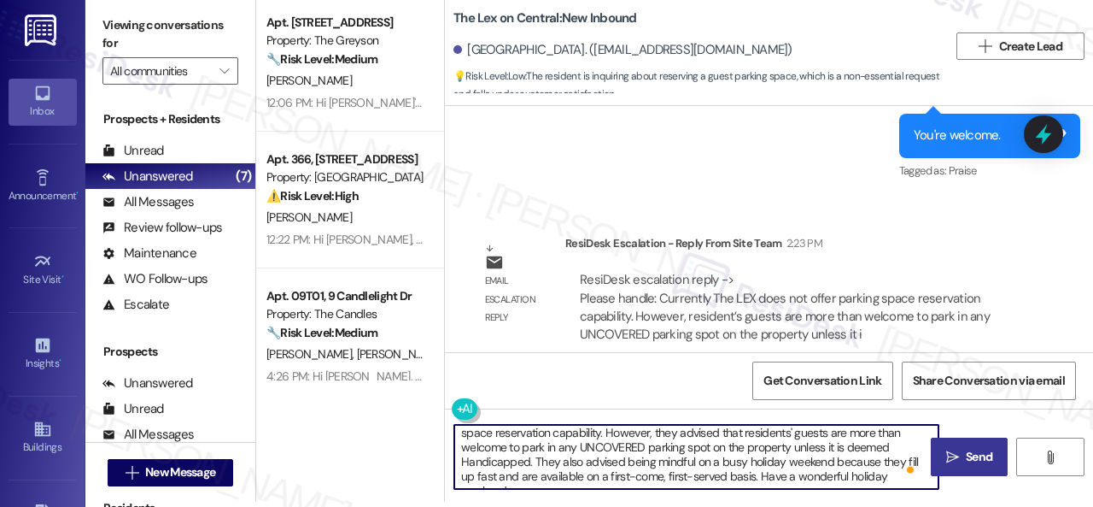
type textarea "Hello Madison! The site team stated that LEX does not offer parking space reser…"
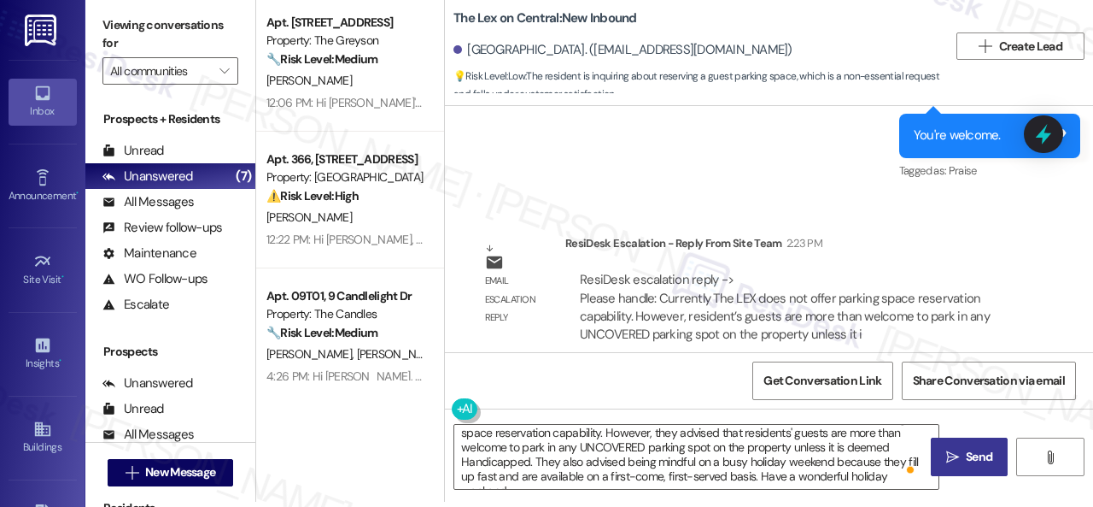
click at [963, 459] on span "Send" at bounding box center [979, 457] width 33 height 18
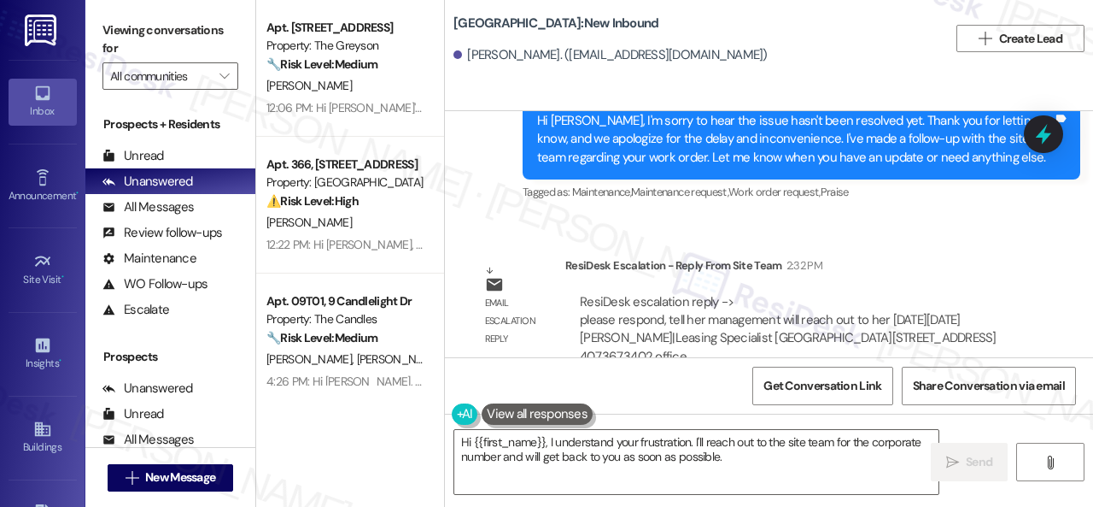
scroll to position [43515, 0]
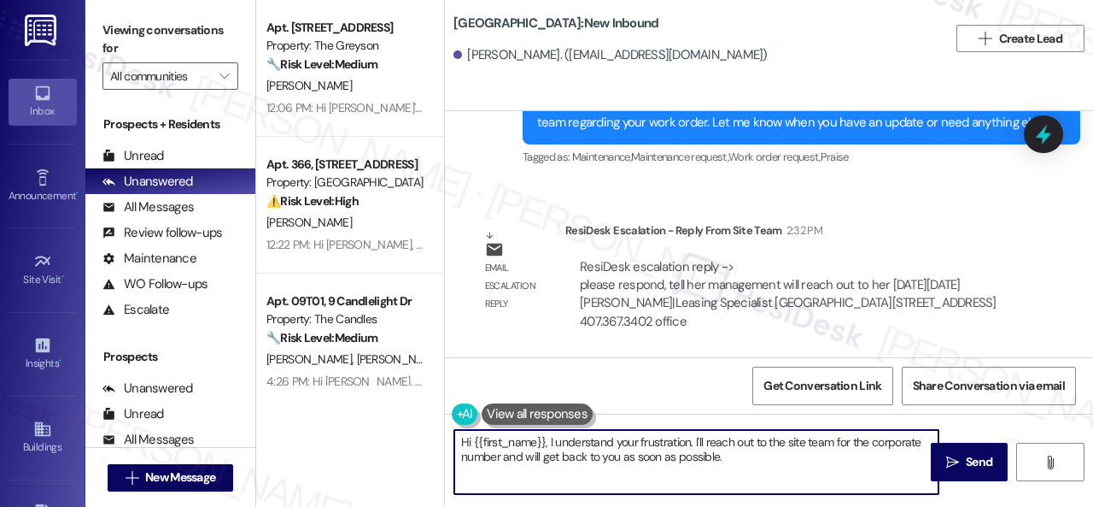
click at [549, 442] on textarea "Hi {{first_name}}, I understand your frustration. I'll reach out to the site te…" at bounding box center [696, 462] width 484 height 64
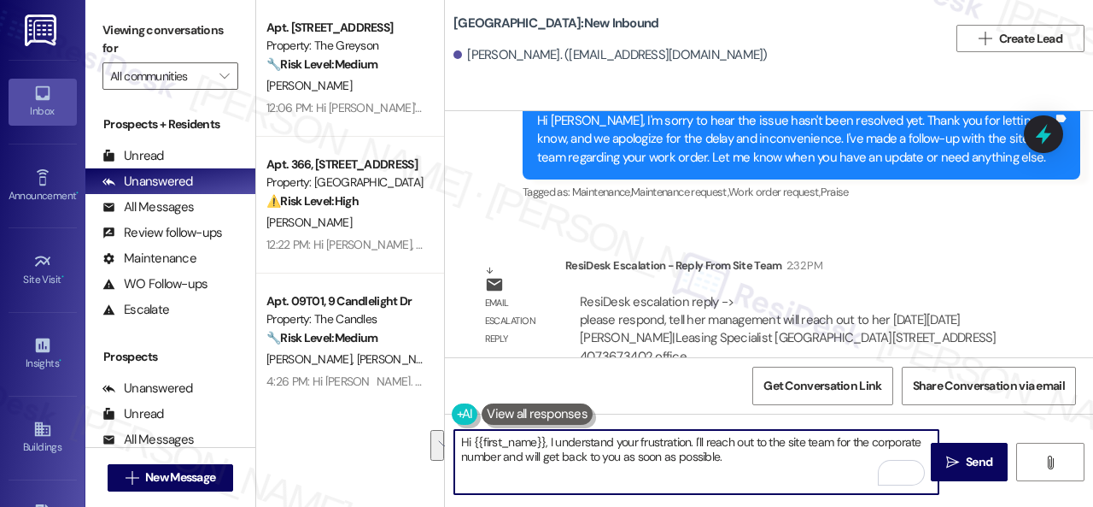
drag, startPoint x: 725, startPoint y: 457, endPoint x: 548, endPoint y: 442, distance: 177.5
click at [548, 442] on textarea "Hi {{first_name}}, I understand your frustration. I'll reach out to the site te…" at bounding box center [696, 462] width 484 height 64
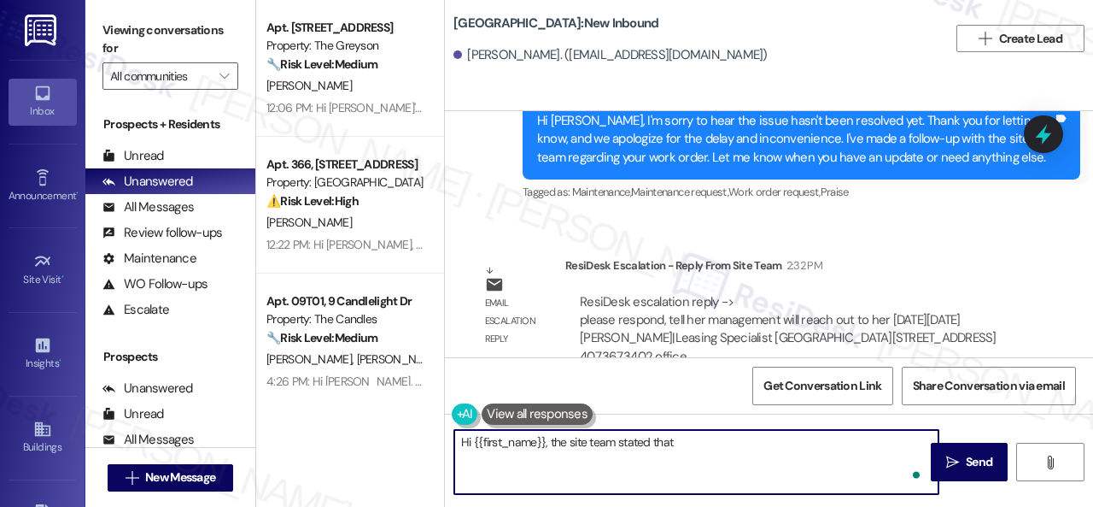
paste textarea "management will reach out to her on Tuesday Sept 2nd"
click at [831, 442] on textarea "Hi {{first_name}}, the site team stated that management will reach out to her o…" at bounding box center [696, 462] width 484 height 64
click at [880, 437] on textarea "Hi {{first_name}}, the site team stated that management will reach out to you o…" at bounding box center [696, 462] width 484 height 64
click at [897, 439] on textarea "Hi {{first_name}}, the site team stated that management will reach out to you o…" at bounding box center [696, 462] width 484 height 64
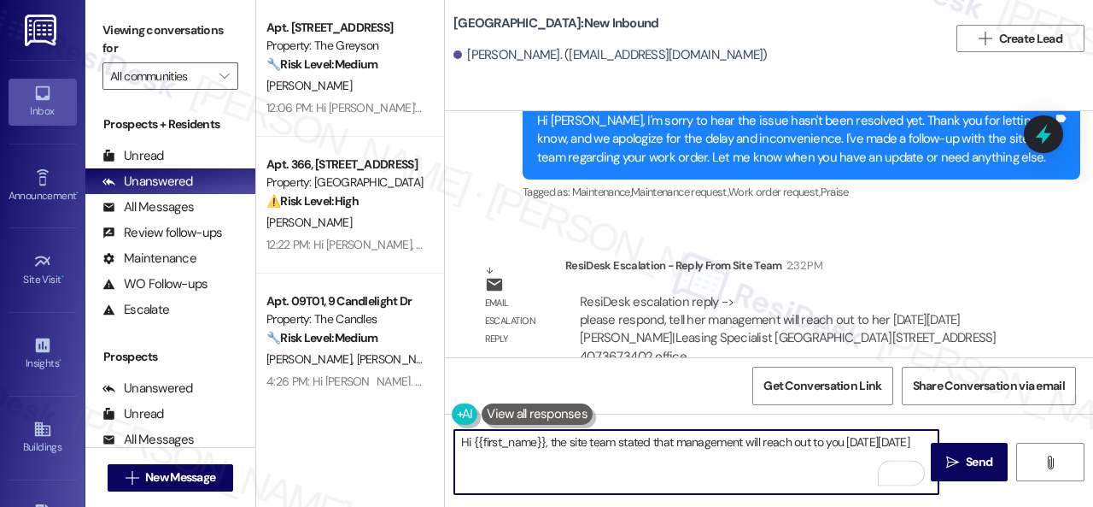
click at [576, 454] on textarea "Hi {{first_name}}, the site team stated that management will reach out to you o…" at bounding box center [696, 462] width 484 height 64
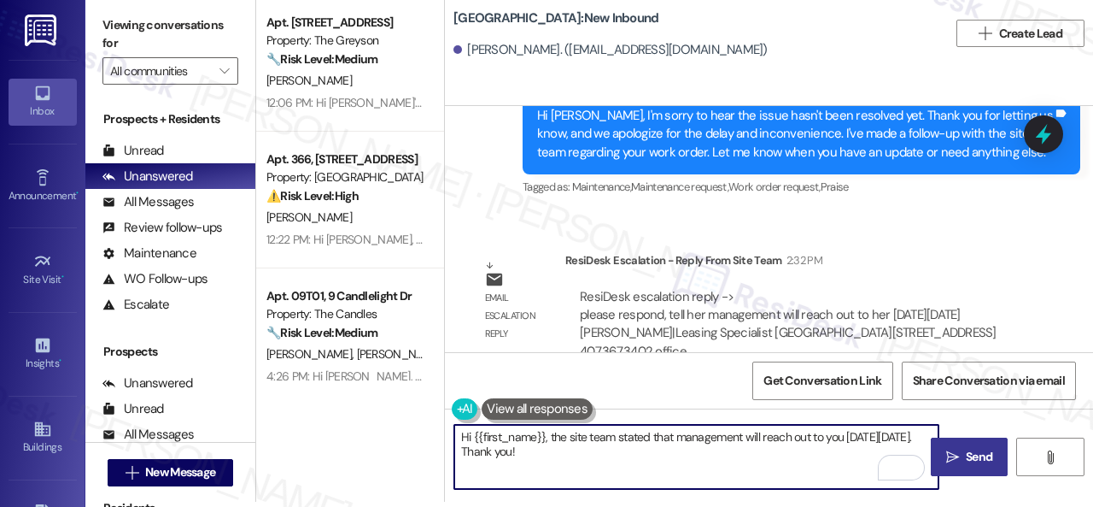
type textarea "Hi {{first_name}}, the site team stated that management will reach out to you o…"
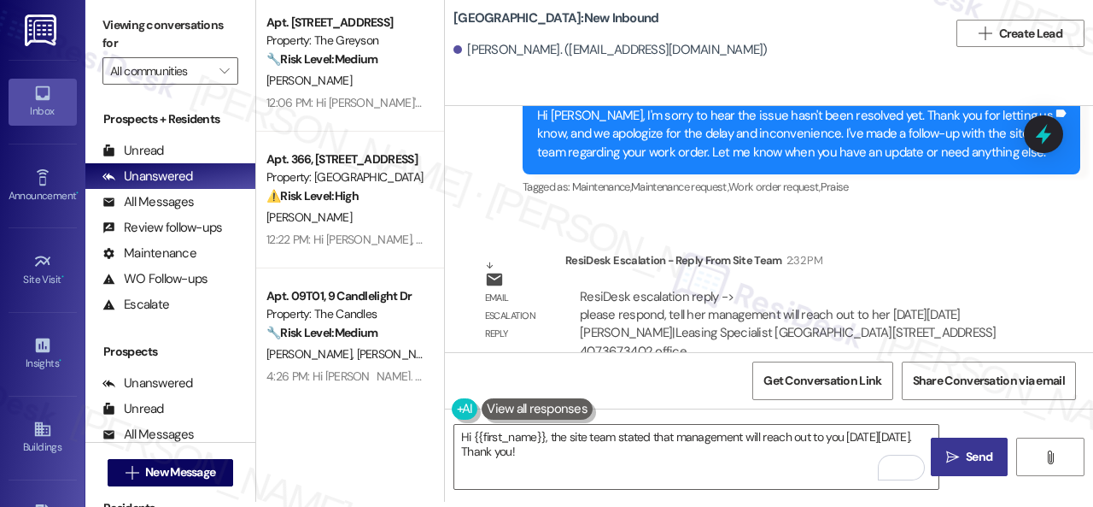
click at [951, 459] on icon "" at bounding box center [953, 457] width 13 height 14
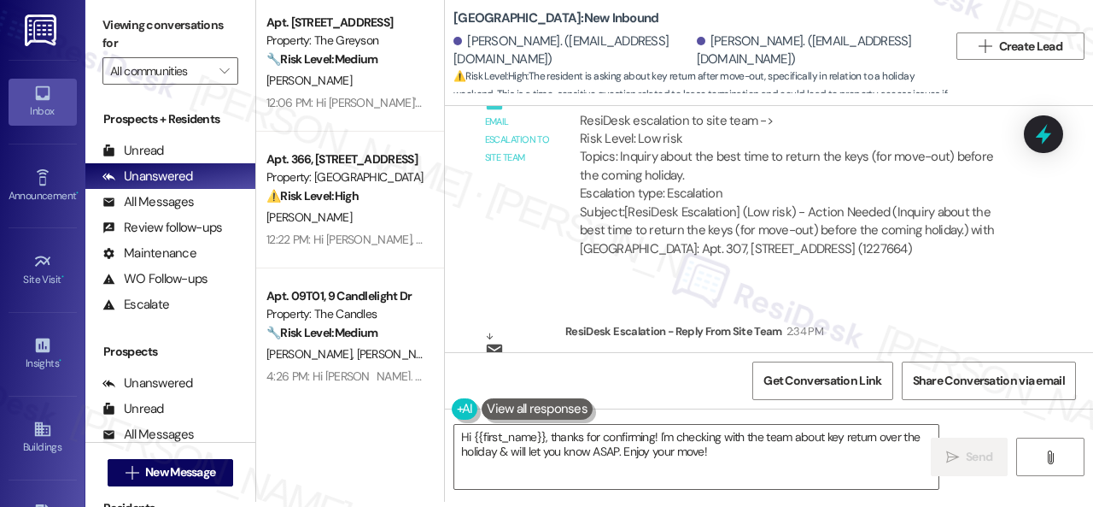
scroll to position [28074, 0]
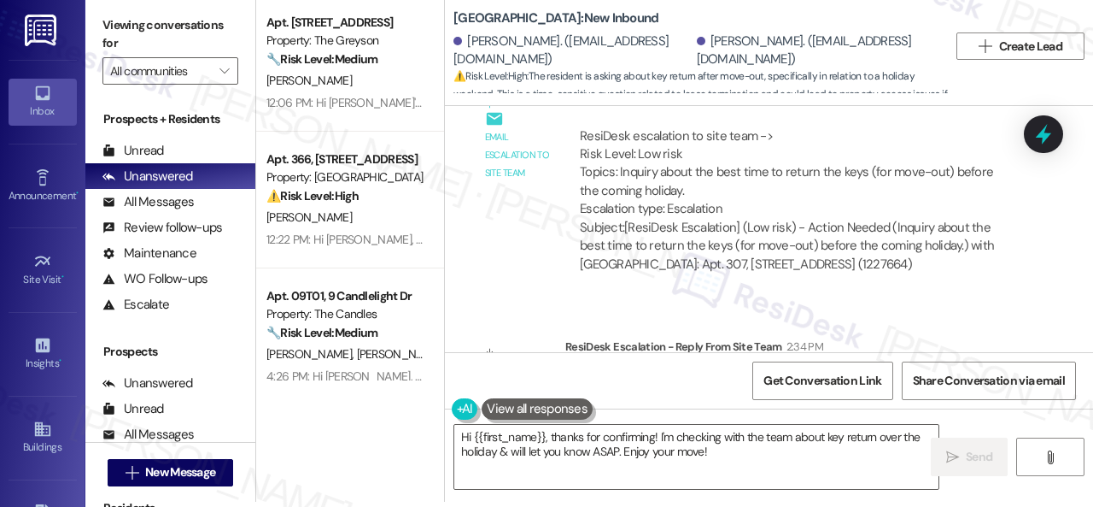
drag, startPoint x: 552, startPoint y: 439, endPoint x: 381, endPoint y: 435, distance: 170.9
click at [381, 435] on div "Apt. 4450CL, 4460 Mountain Laurel Road Property: The Greyson 🔧 Risk Level: Medi…" at bounding box center [674, 248] width 837 height 507
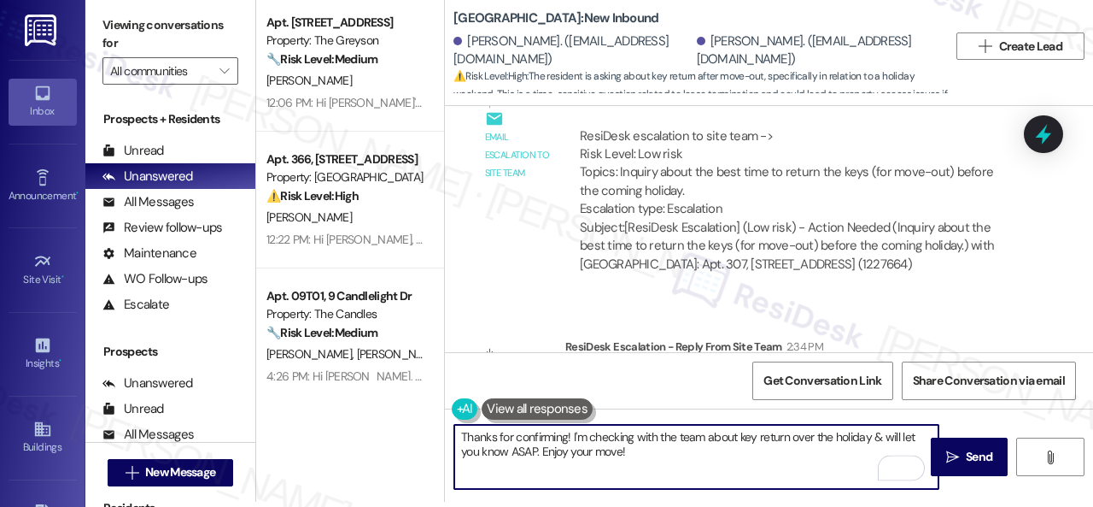
drag, startPoint x: 573, startPoint y: 431, endPoint x: 697, endPoint y: 452, distance: 125.6
click at [665, 453] on textarea "Thanks for confirming! I'm checking with the team about key return over the hol…" at bounding box center [696, 457] width 484 height 64
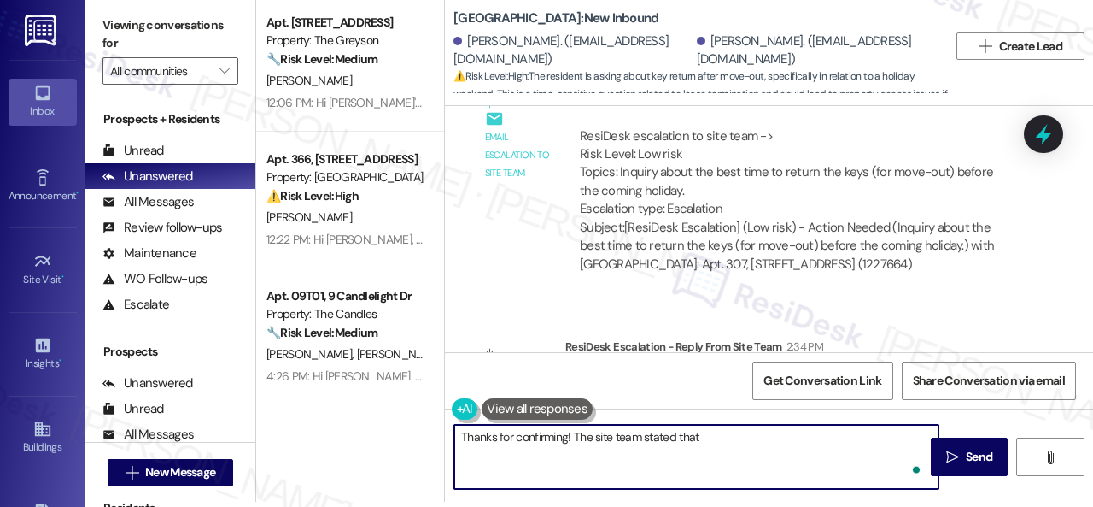
paste textarea "to turn in keys Tomorrow Saturday the 30th"
click at [698, 438] on textarea "Thanks for confirming! The site team stated that to turn in keys Tomorrow Satur…" at bounding box center [696, 457] width 484 height 64
click at [794, 433] on textarea "Thanks for confirming! The site team stated that you need to turn in keys Tomor…" at bounding box center [696, 457] width 484 height 64
click at [841, 436] on textarea "Thanks for confirming! The site team stated that you need to turn in the keys T…" at bounding box center [696, 457] width 484 height 64
click at [890, 438] on textarea "Thanks for confirming! The site team stated that you need to turn in the keys t…" at bounding box center [696, 457] width 484 height 64
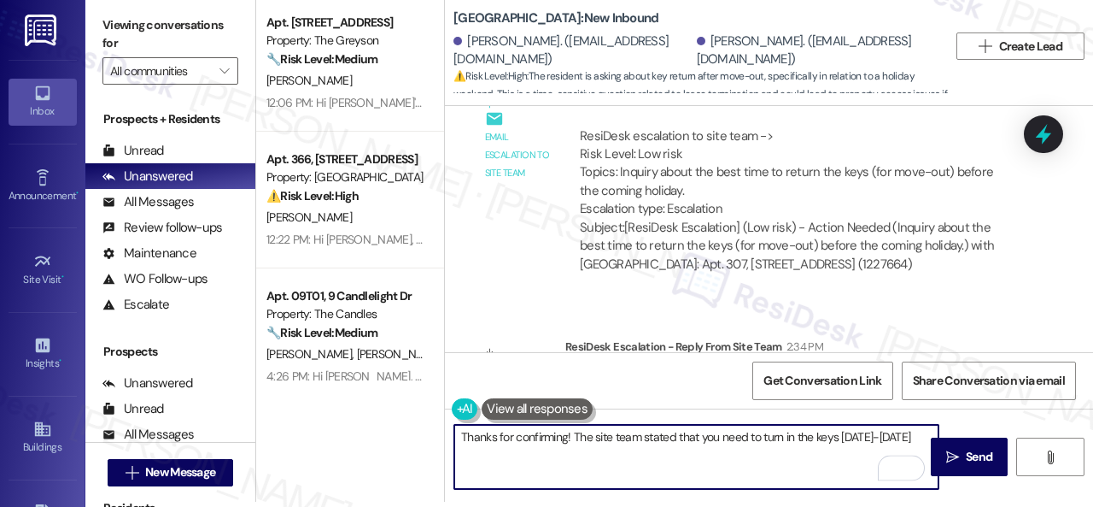
click at [502, 452] on textarea "Thanks for confirming! The site team stated that you need to turn in the keys t…" at bounding box center [696, 457] width 484 height 64
click at [567, 448] on textarea "Thanks for confirming! The site team stated that you need to turn in the keys t…" at bounding box center [696, 457] width 484 height 64
type textarea "Thanks for confirming! The site team stated that you need to turn in the keys t…"
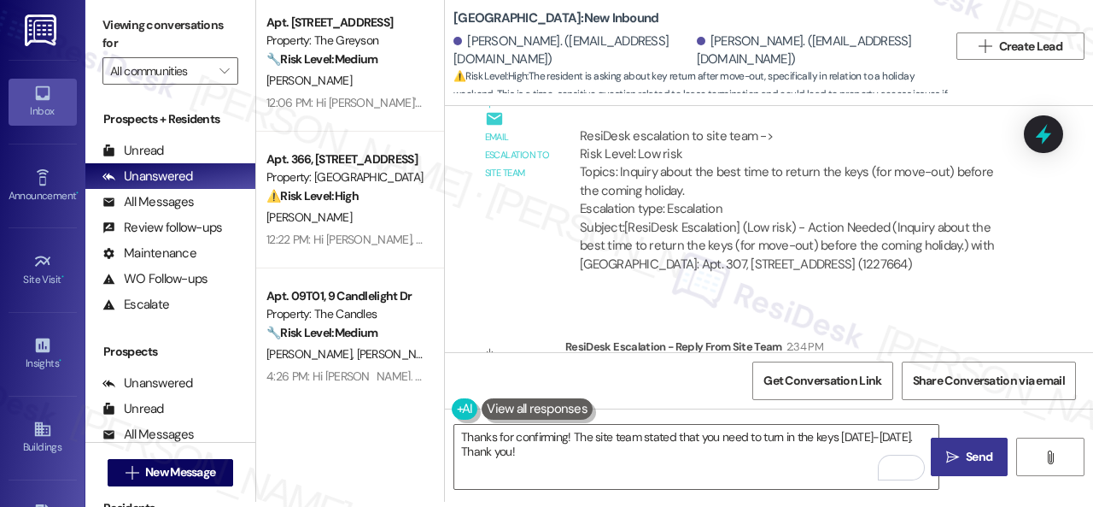
click at [963, 457] on span "Send" at bounding box center [979, 457] width 33 height 18
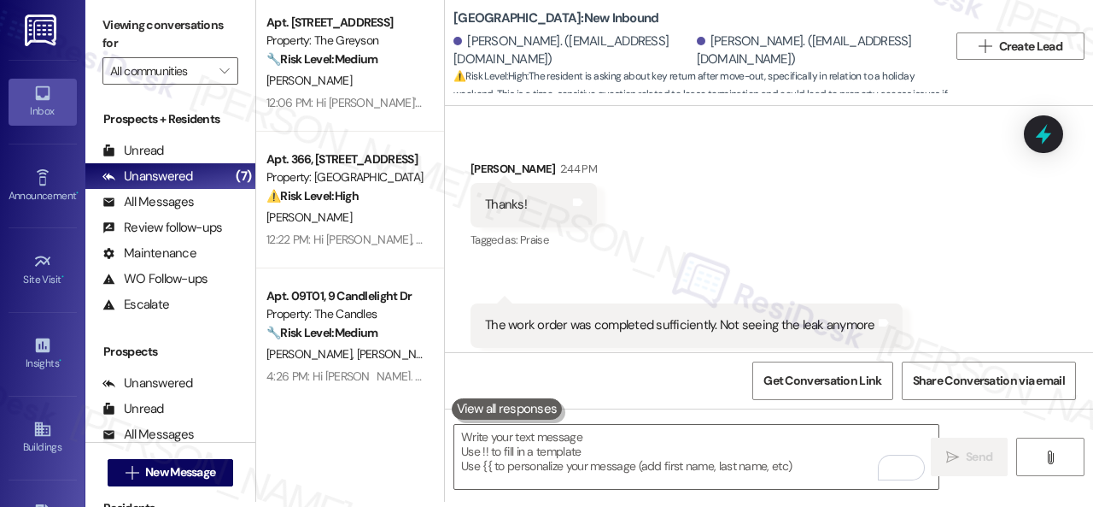
scroll to position [28501, 0]
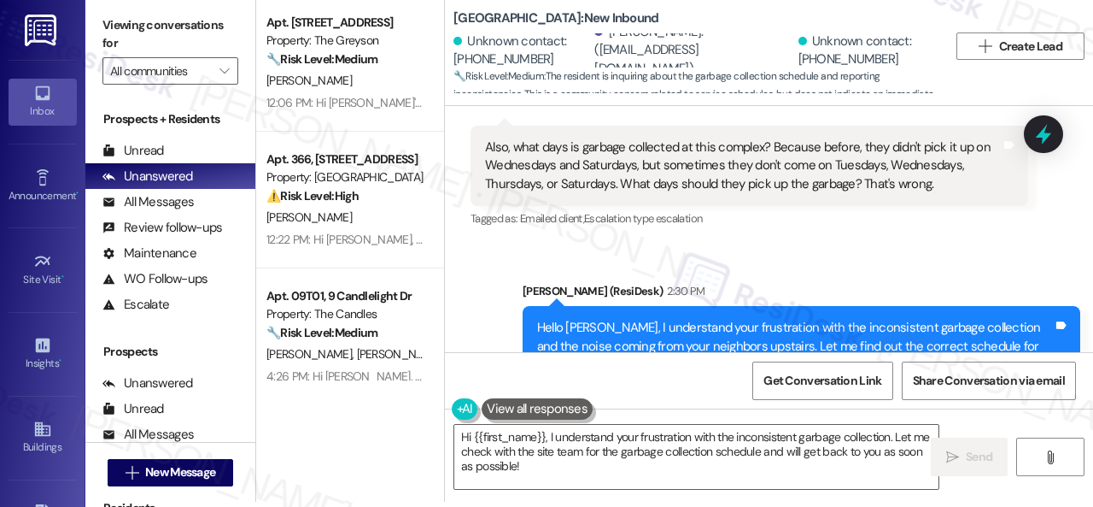
scroll to position [26227, 0]
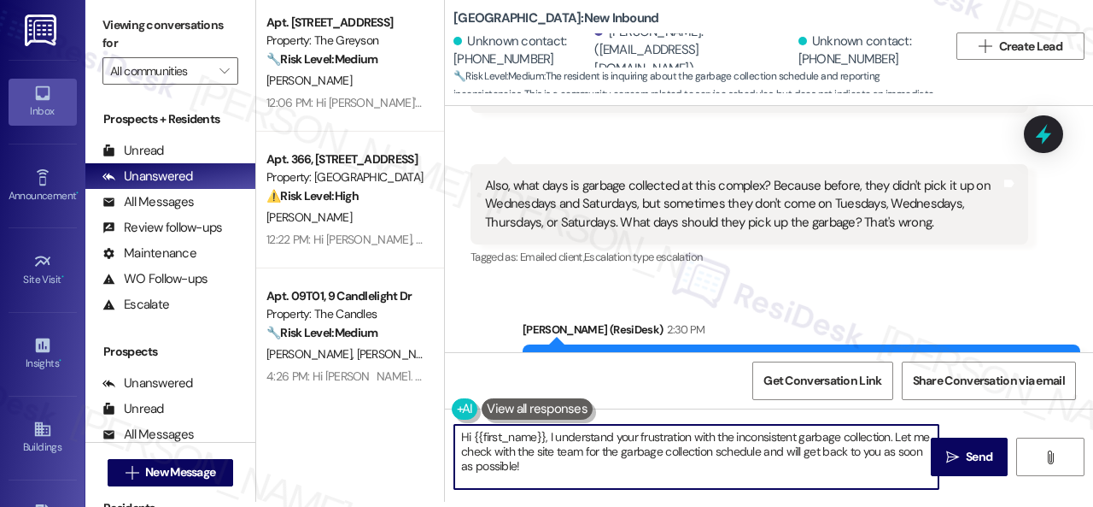
drag, startPoint x: 473, startPoint y: 438, endPoint x: 575, endPoint y: 461, distance: 104.2
click at [575, 461] on textarea "Hi {{first_name}}, I understand your frustration with the inconsistent garbage …" at bounding box center [696, 457] width 484 height 64
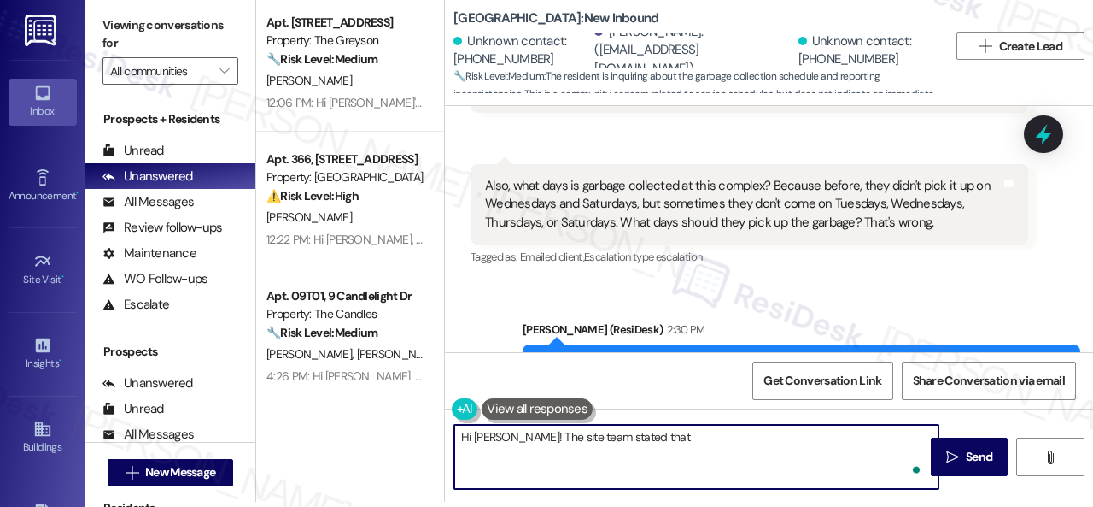
paste textarea "valet living doesn't come [DATE] and Saturdays. That if any other day it doesn'…"
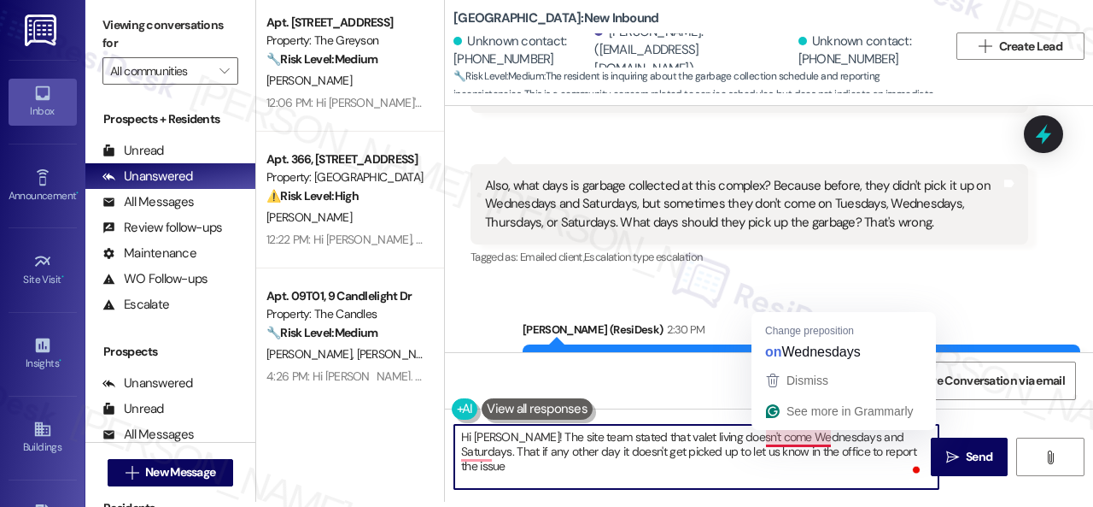
click at [787, 438] on textarea "Hi [PERSON_NAME]! The site team stated that valet living doesn't come Wednesday…" at bounding box center [696, 457] width 484 height 64
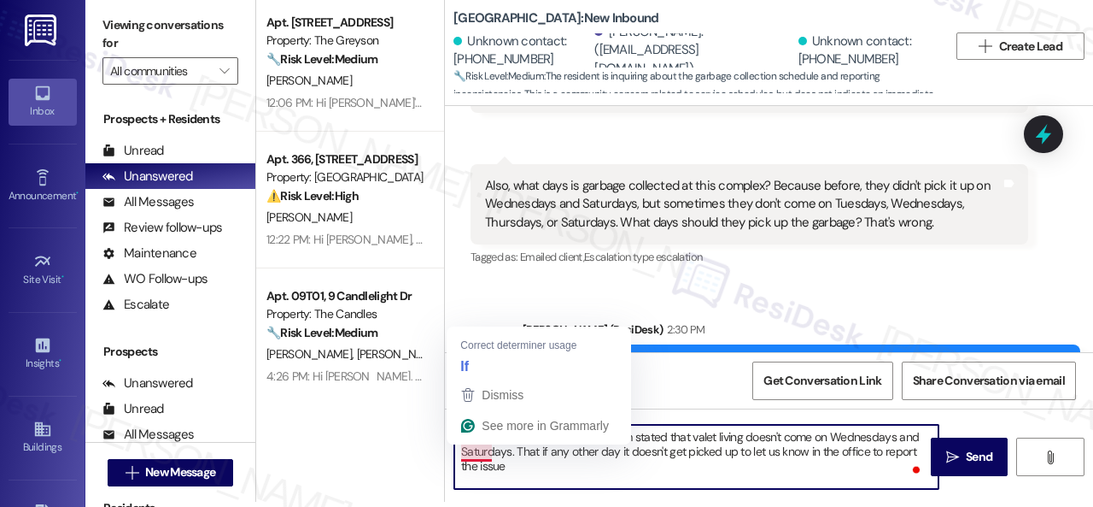
click at [463, 449] on textarea "Hi [PERSON_NAME]! The site team stated that valet living doesn't come on Wednes…" at bounding box center [696, 457] width 484 height 64
drag, startPoint x: 458, startPoint y: 451, endPoint x: 481, endPoint y: 451, distance: 23.1
click at [481, 451] on textarea "Hi [PERSON_NAME]! The site team stated that valet living doesn't come on Wednes…" at bounding box center [696, 457] width 484 height 64
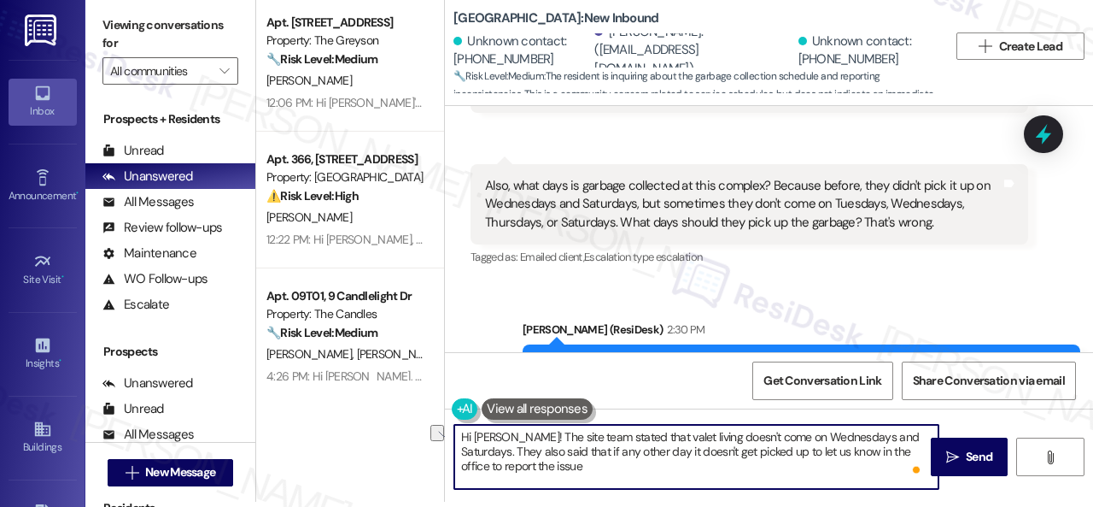
drag, startPoint x: 511, startPoint y: 452, endPoint x: 790, endPoint y: 450, distance: 279.3
click at [790, 450] on textarea "Hi [PERSON_NAME]! The site team stated that valet living doesn't come on Wednes…" at bounding box center [696, 457] width 484 height 64
click at [680, 455] on textarea "Hi [PERSON_NAME]! The site team stated that valet living doesn't come on Wednes…" at bounding box center [696, 457] width 484 height 64
click at [552, 467] on textarea "Hi [PERSON_NAME]! The site team stated that valet living doesn't come on Wednes…" at bounding box center [696, 457] width 484 height 64
type textarea "Hi [PERSON_NAME]! The site team stated that valet living doesn't come on Wednes…"
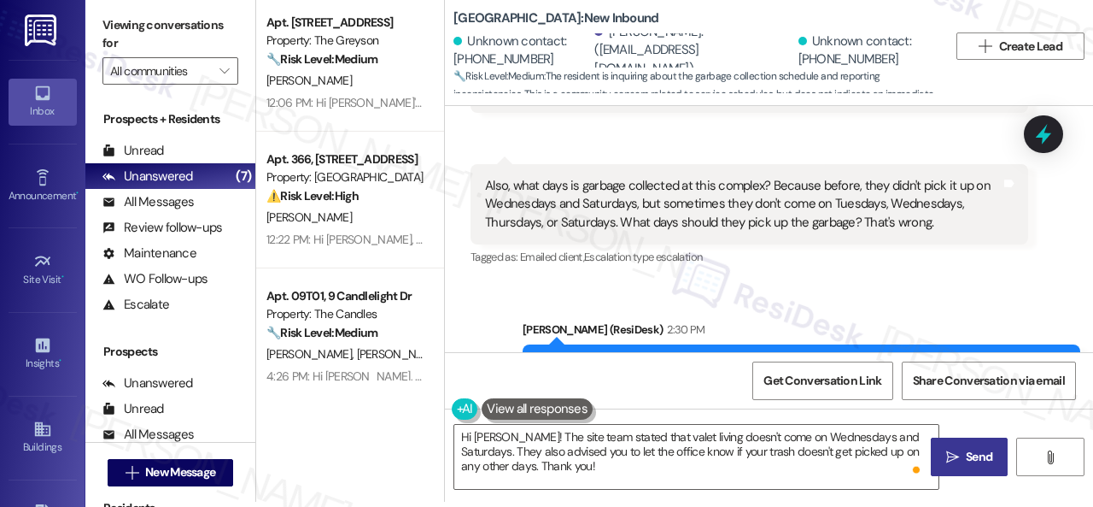
click at [955, 457] on span " Send" at bounding box center [970, 457] width 54 height 18
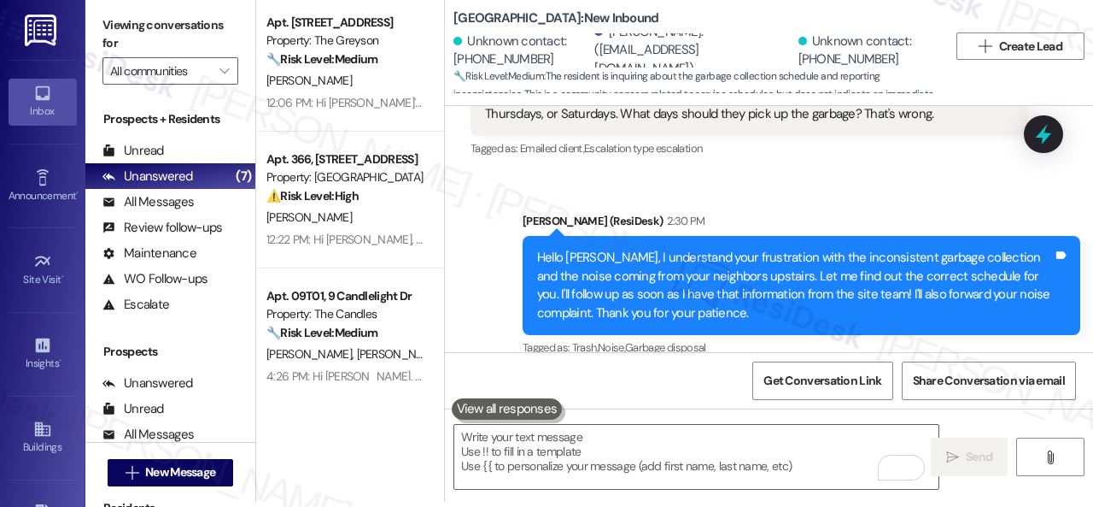
scroll to position [26483, 0]
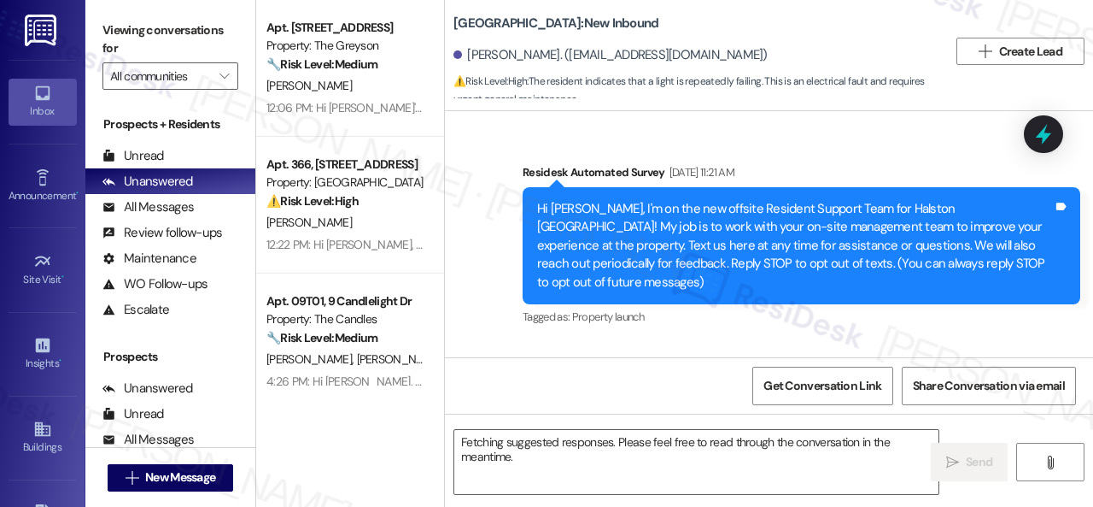
scroll to position [20224, 0]
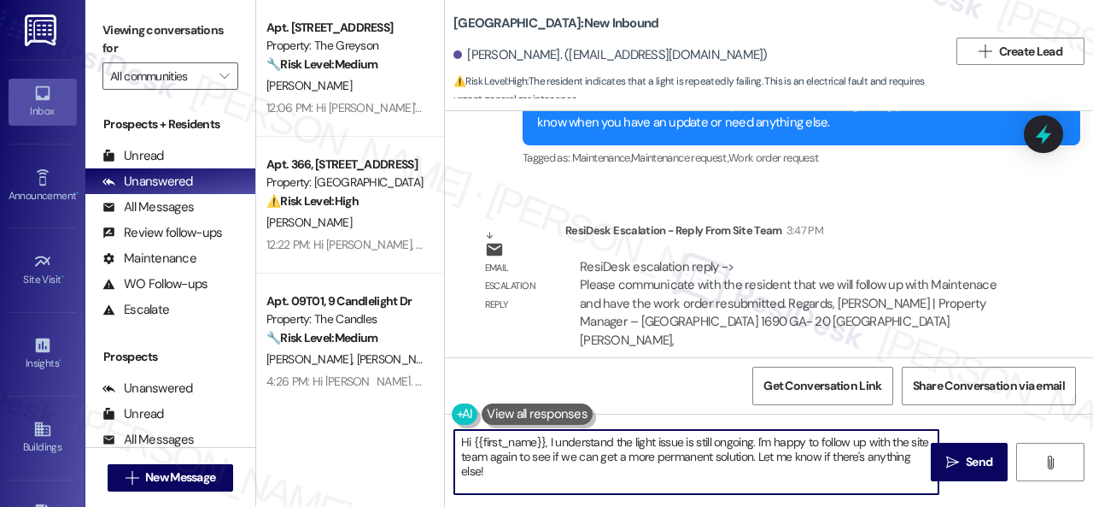
drag, startPoint x: 548, startPoint y: 437, endPoint x: 566, endPoint y: 474, distance: 41.6
click at [566, 474] on textarea "Hi {{first_name}}, I understand the light issue is still ongoing. I'm happy to …" at bounding box center [696, 462] width 484 height 64
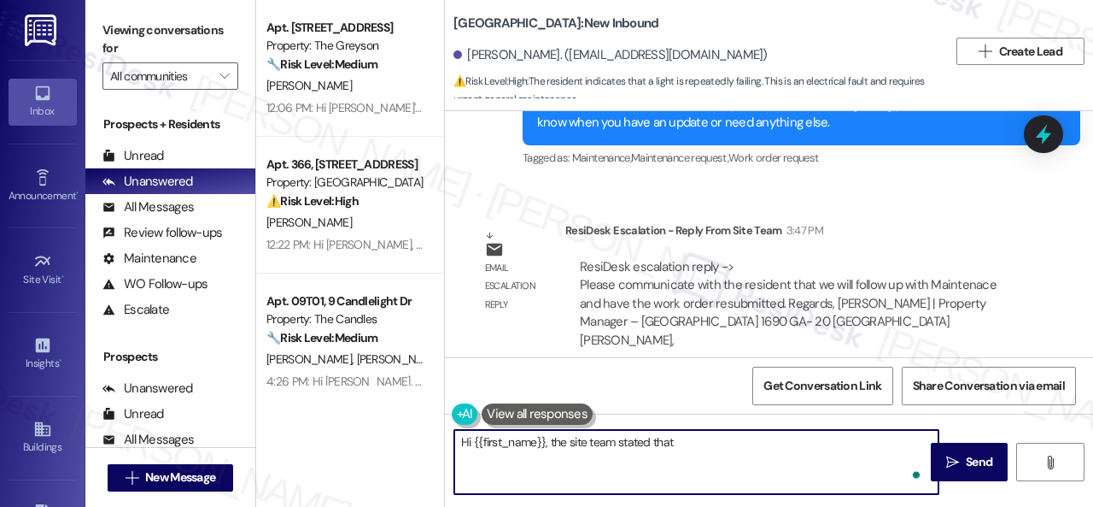
paste textarea "will follow up with Maintenace and have the work order resubmitted."
click at [674, 440] on textarea "Hi {{first_name}}, the site team stated that will follow up with Maintenace and…" at bounding box center [696, 462] width 484 height 64
click at [823, 438] on textarea "Hi {{first_name}}, the site team stated that they will follow up with Maintenac…" at bounding box center [696, 462] width 484 height 64
click at [793, 443] on textarea "Hi {{first_name}}, the site team stated that they will follow up with Maintenan…" at bounding box center [696, 462] width 484 height 64
click at [627, 457] on textarea "Hi {{first_name}}, the site team stated that they will follow up with maintenan…" at bounding box center [696, 462] width 484 height 64
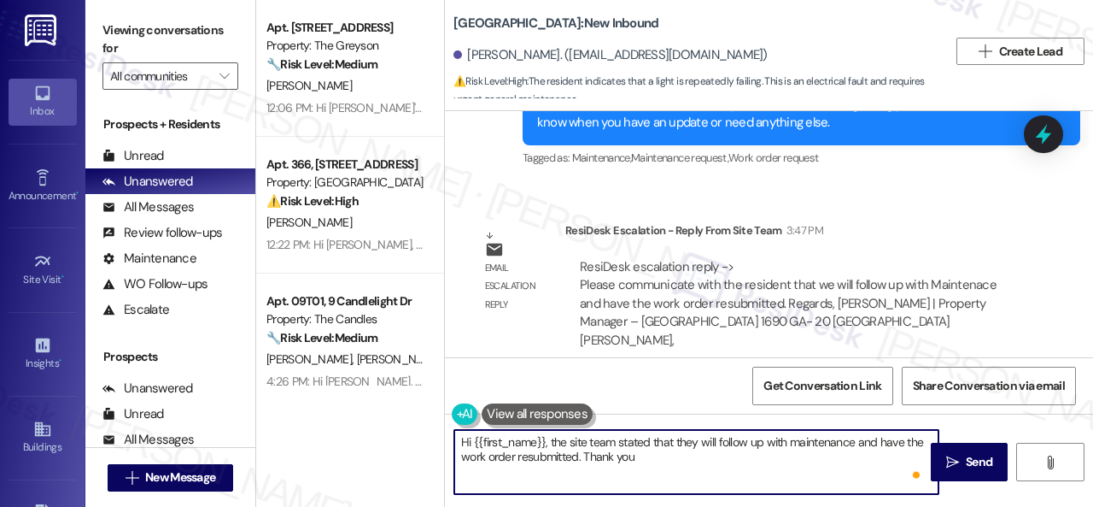
type textarea "Hi {{first_name}}, the site team stated that they will follow up with maintenan…"
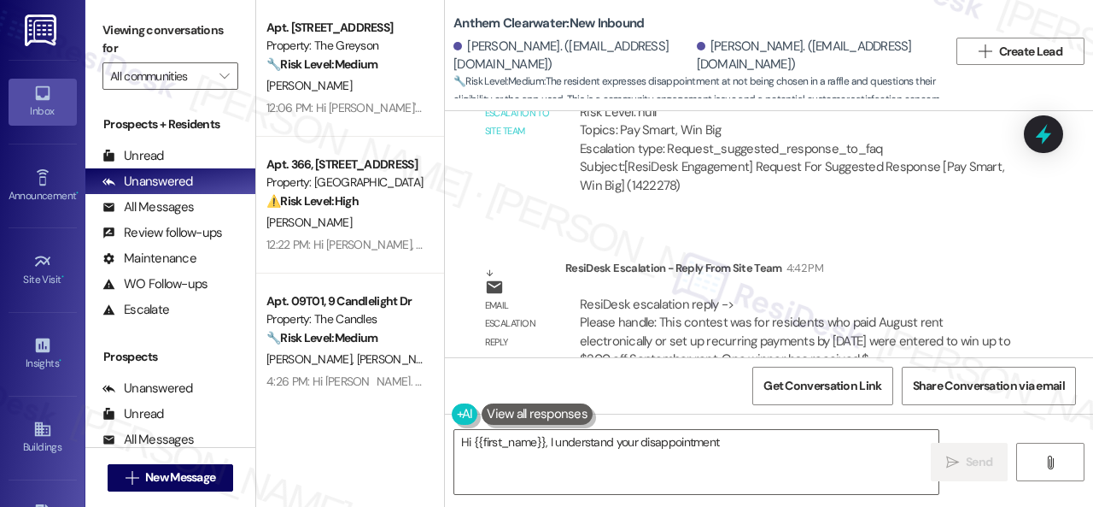
scroll to position [8854, 0]
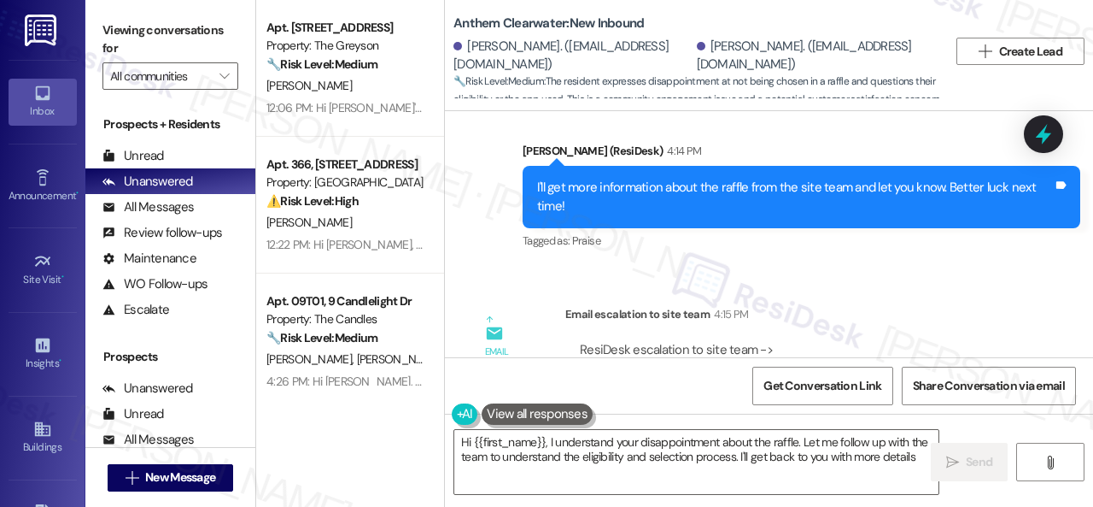
type textarea "Hi {{first_name}}, I understand your disappointment about the raffle. Let me fo…"
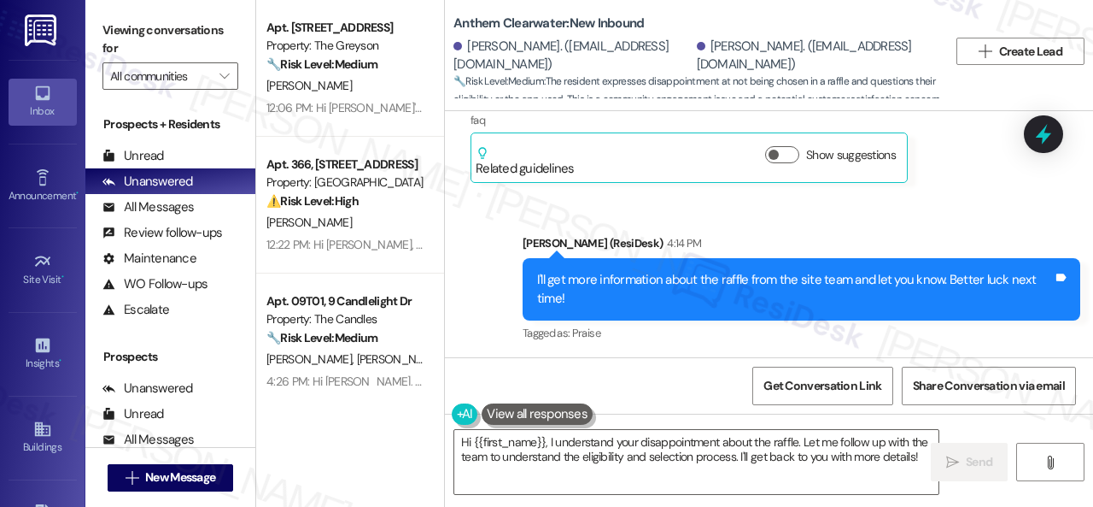
scroll to position [8683, 0]
